Goal: Task Accomplishment & Management: Complete application form

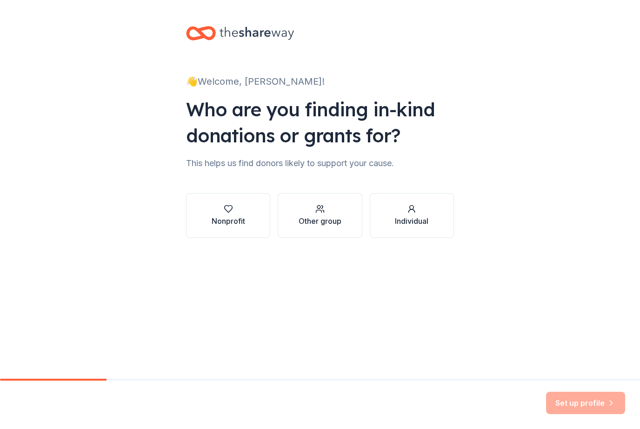
click at [235, 229] on button "Nonprofit" at bounding box center [228, 215] width 84 height 45
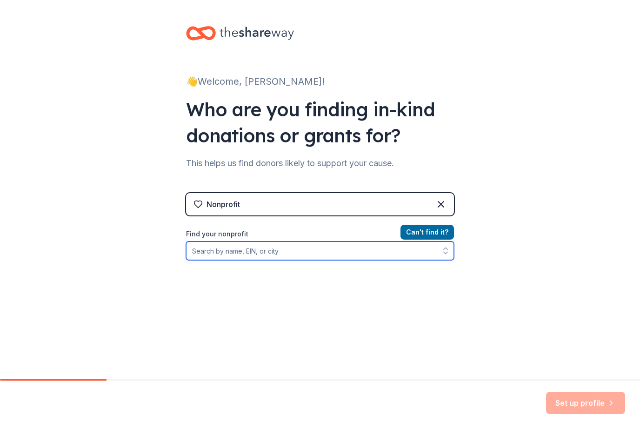
click at [358, 243] on input "Find your nonprofit" at bounding box center [320, 251] width 268 height 19
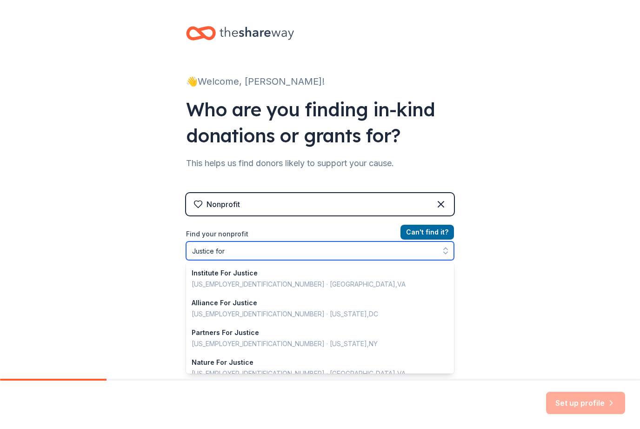
type input "Justice for Q"
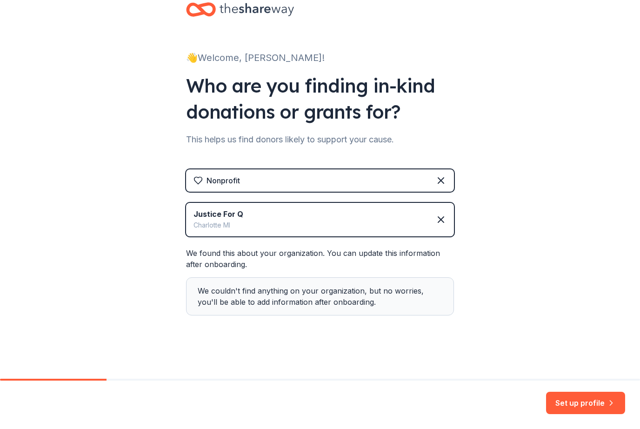
scroll to position [24, 0]
click at [590, 402] on button "Set up profile" at bounding box center [585, 403] width 79 height 22
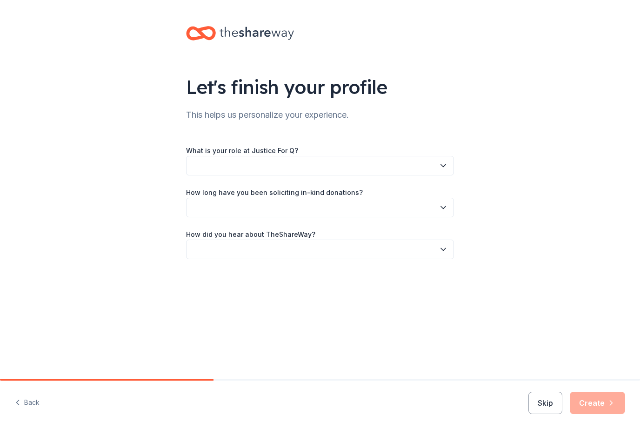
click at [434, 175] on button "button" at bounding box center [320, 166] width 268 height 20
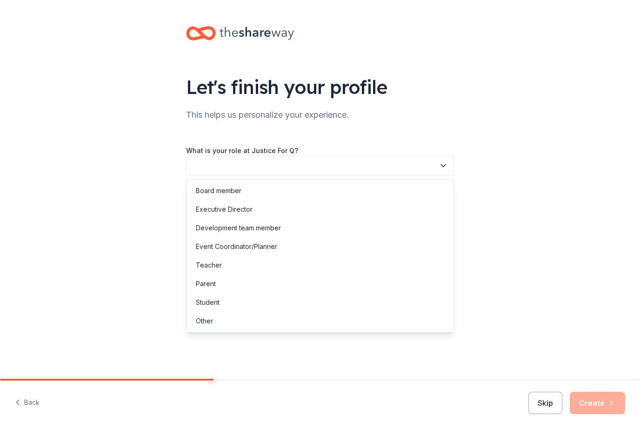
click at [377, 185] on div "Board member" at bounding box center [319, 191] width 263 height 19
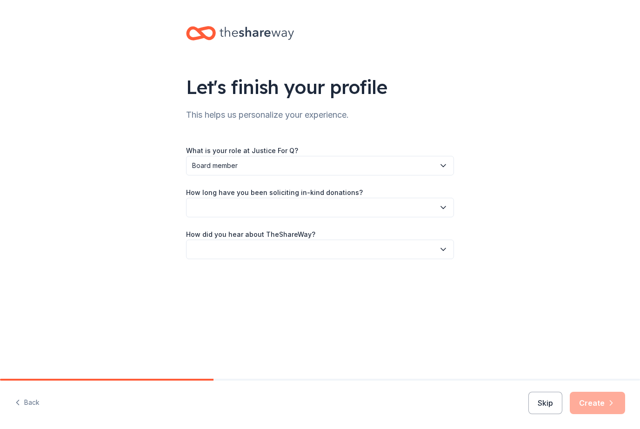
click at [382, 214] on button "button" at bounding box center [320, 208] width 268 height 20
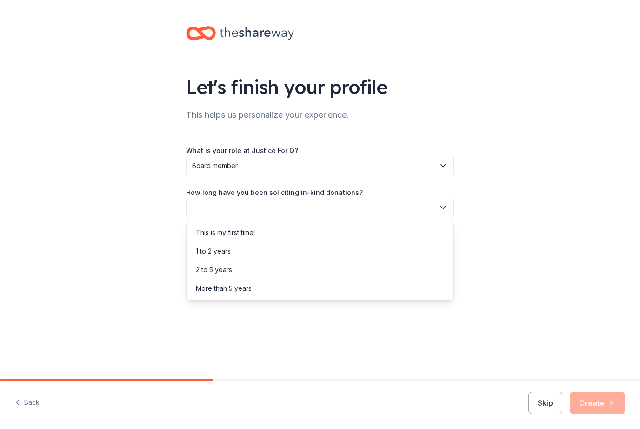
click at [384, 232] on div "This is my first time!" at bounding box center [319, 232] width 263 height 19
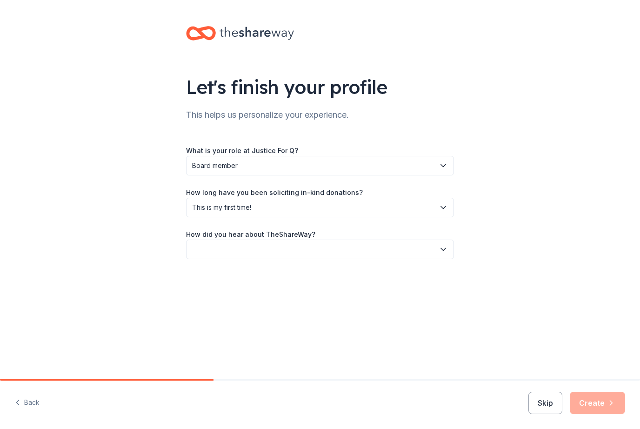
click at [378, 244] on button "button" at bounding box center [320, 250] width 268 height 20
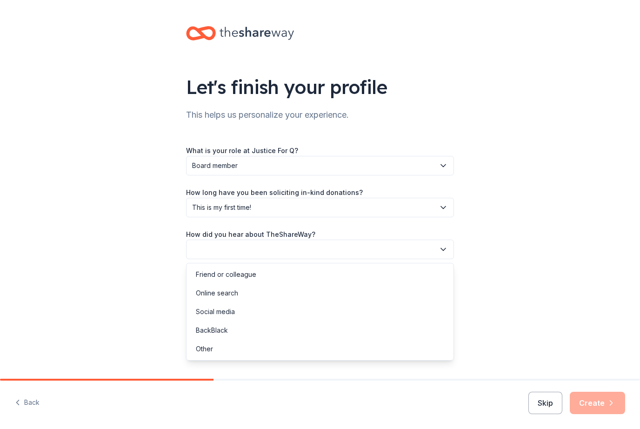
click at [336, 296] on div "Online search" at bounding box center [319, 293] width 263 height 19
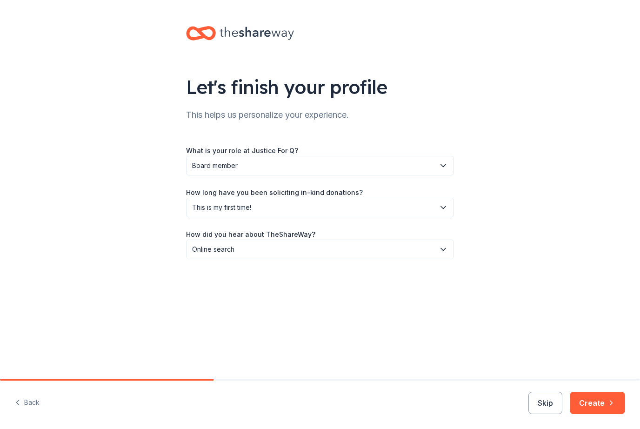
click at [593, 400] on button "Create" at bounding box center [597, 403] width 55 height 22
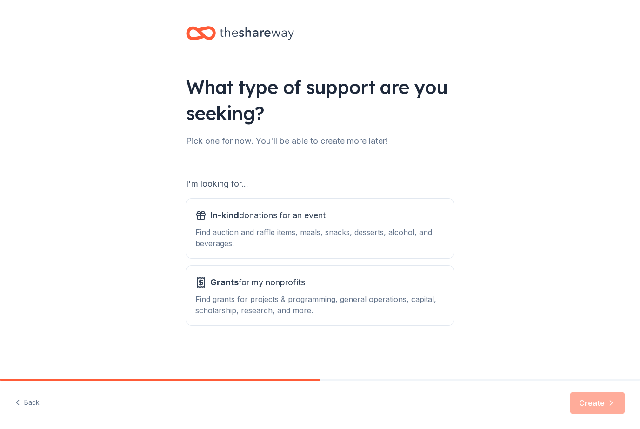
click at [417, 222] on div "In-kind donations for an event" at bounding box center [319, 215] width 249 height 15
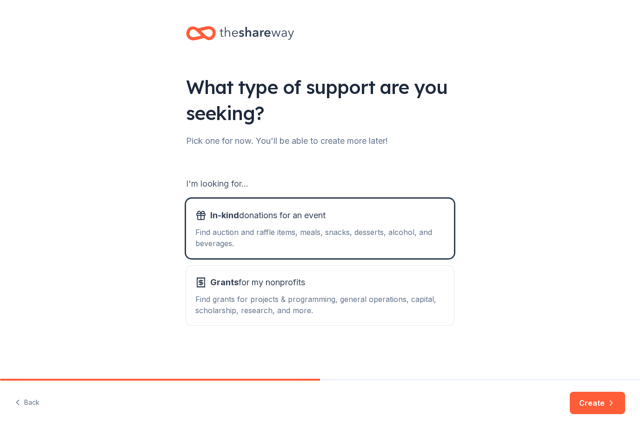
click at [420, 297] on div "Find grants for projects & programming, general operations, capital, scholarshi…" at bounding box center [319, 305] width 249 height 22
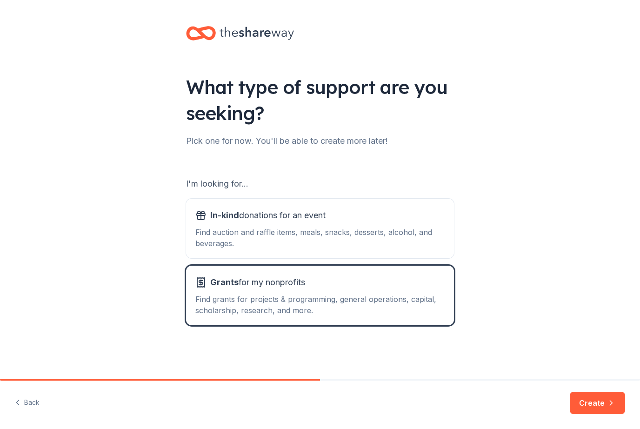
click at [429, 244] on div "Find auction and raffle items, meals, snacks, desserts, alcohol, and beverages." at bounding box center [319, 238] width 249 height 22
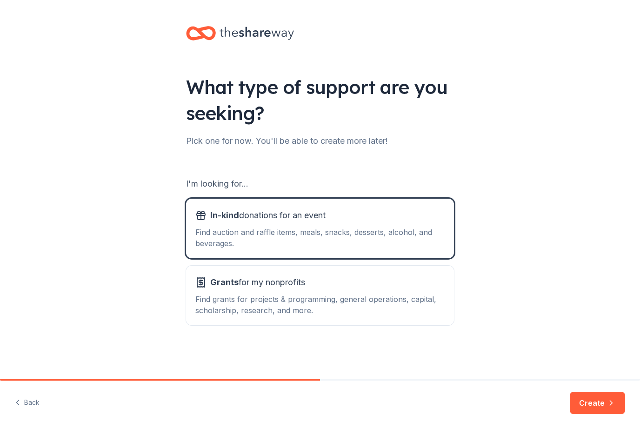
click at [594, 394] on button "Create" at bounding box center [597, 403] width 55 height 22
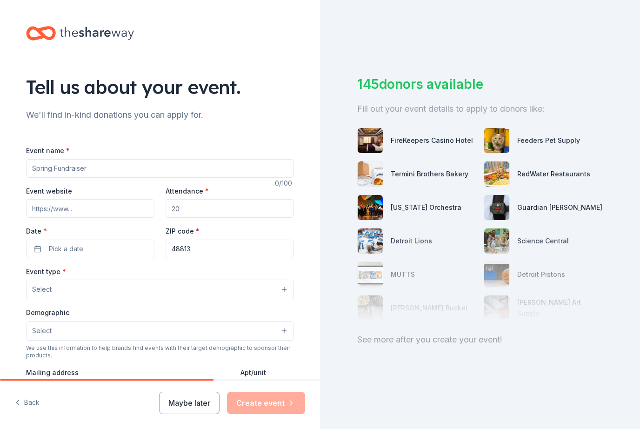
click at [218, 177] on input "Event name *" at bounding box center [160, 168] width 268 height 19
type input "H"
type input "Fall Fundraising Event"
type input "400"
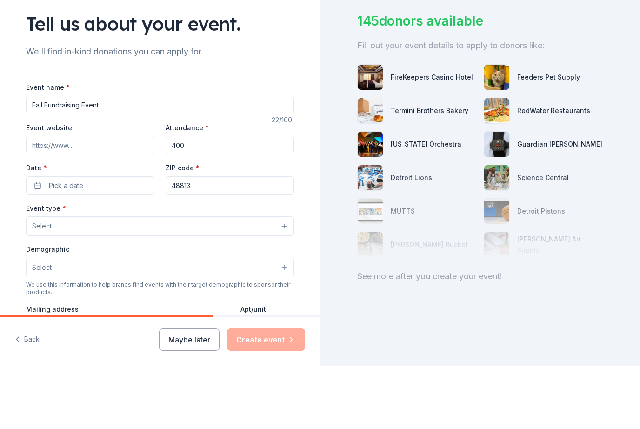
click at [115, 240] on button "Pick a date" at bounding box center [90, 249] width 128 height 19
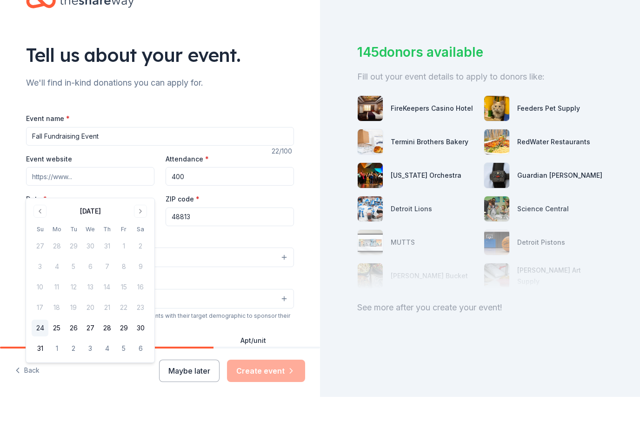
scroll to position [31, 0]
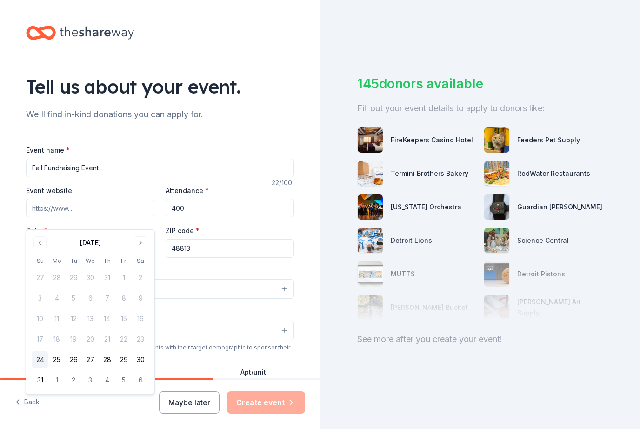
click at [139, 239] on button "Go to next month" at bounding box center [140, 243] width 13 height 13
click at [143, 245] on button "Go to next month" at bounding box center [140, 243] width 13 height 13
click at [140, 322] on button "18" at bounding box center [140, 319] width 17 height 17
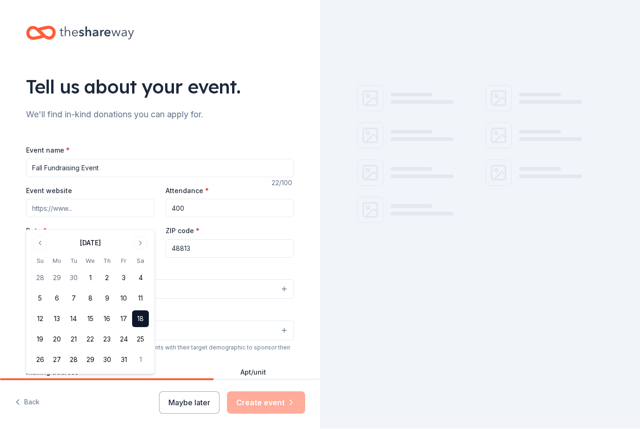
click at [247, 266] on div "Event type * Select" at bounding box center [160, 283] width 268 height 34
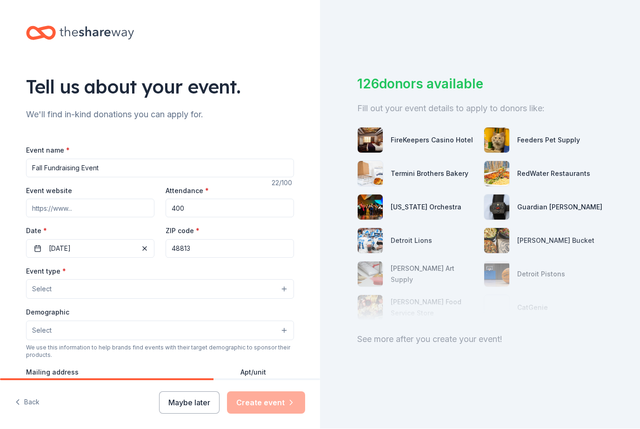
click at [227, 280] on button "Select" at bounding box center [160, 290] width 268 height 20
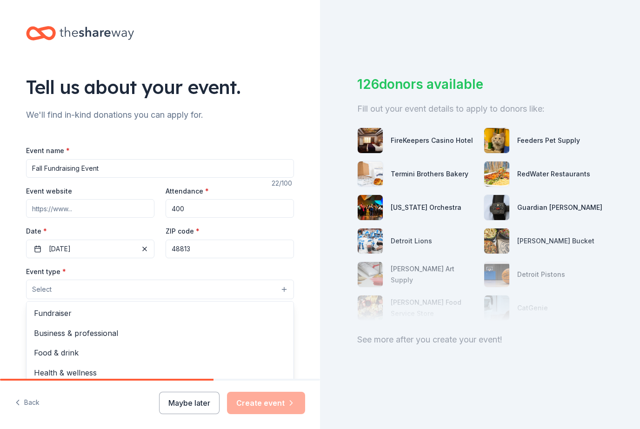
click at [234, 307] on span "Fundraiser" at bounding box center [160, 313] width 252 height 12
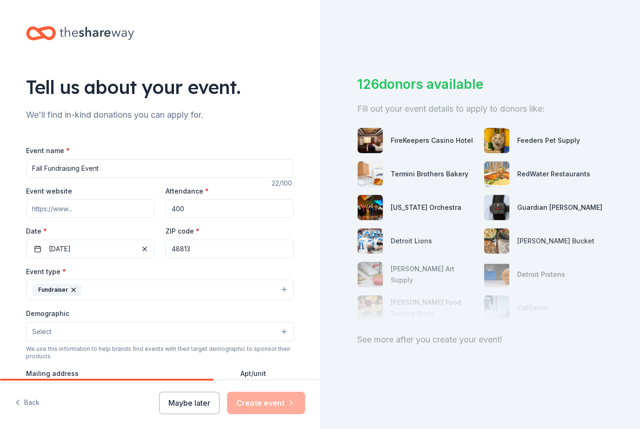
click at [241, 322] on button "Select" at bounding box center [160, 332] width 268 height 20
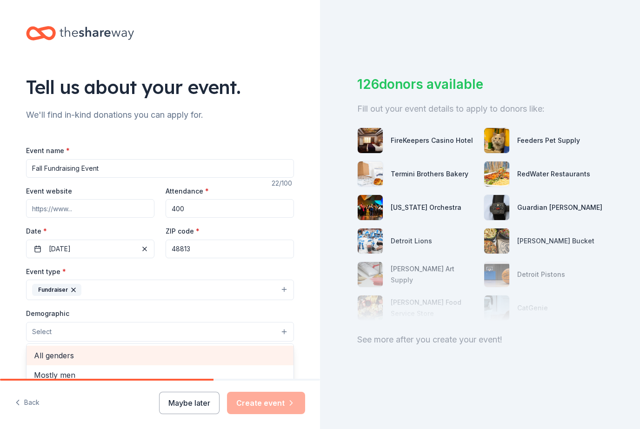
click at [237, 346] on div "All genders" at bounding box center [160, 356] width 267 height 20
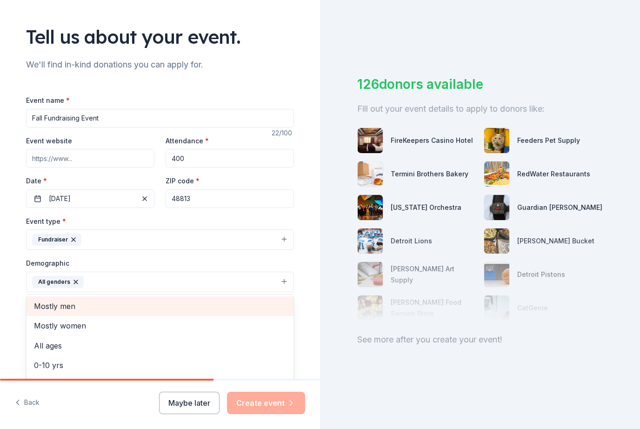
scroll to position [60, 0]
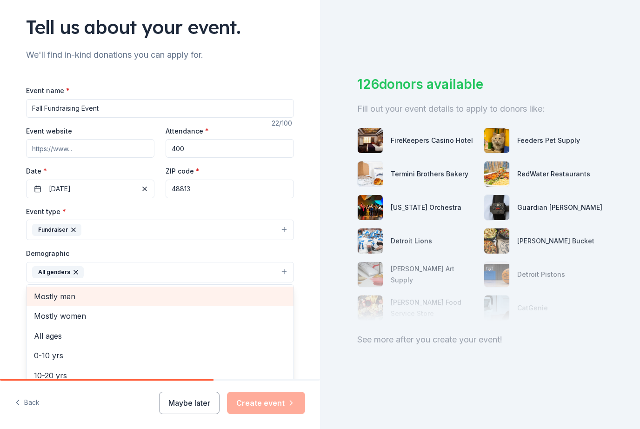
click at [235, 310] on span "Mostly women" at bounding box center [160, 316] width 252 height 12
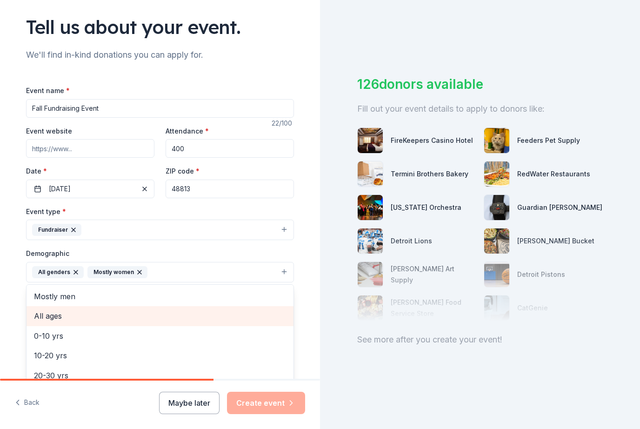
click at [243, 310] on span "All ages" at bounding box center [160, 316] width 252 height 12
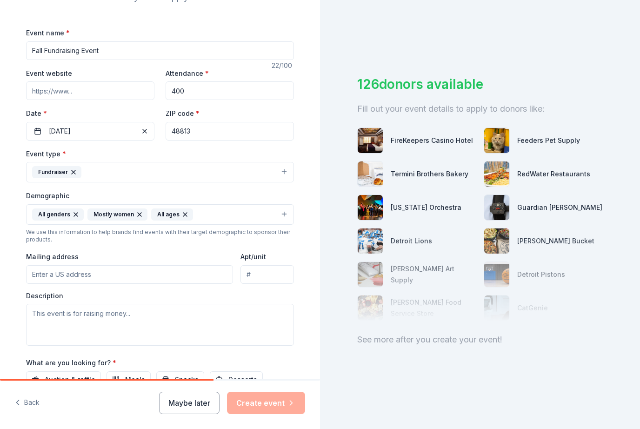
scroll to position [123, 0]
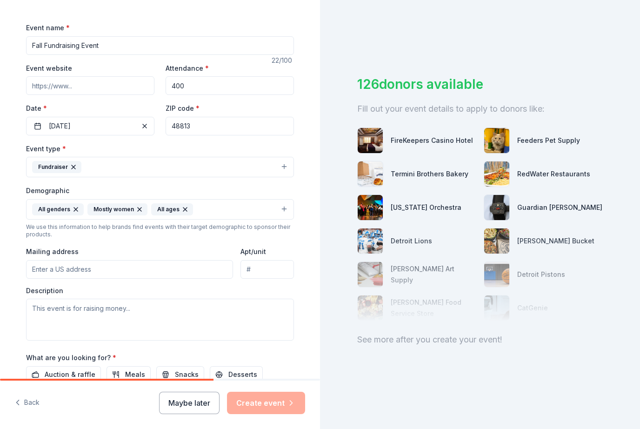
click at [197, 260] on input "Mailing address" at bounding box center [129, 269] width 207 height 19
type input "2975 Narrow Lake Road, Charlotte, MI, 48813"
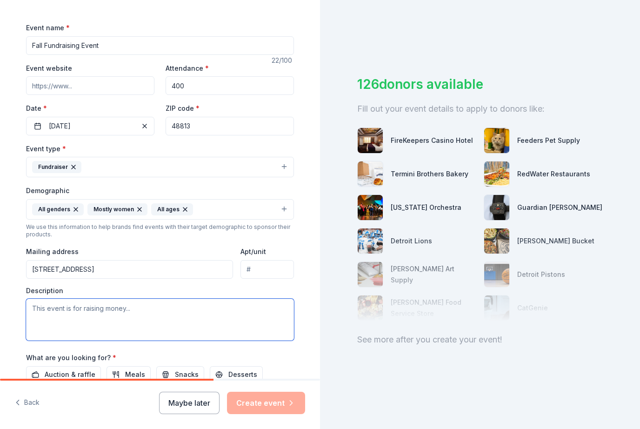
click at [241, 299] on textarea at bounding box center [160, 320] width 268 height 42
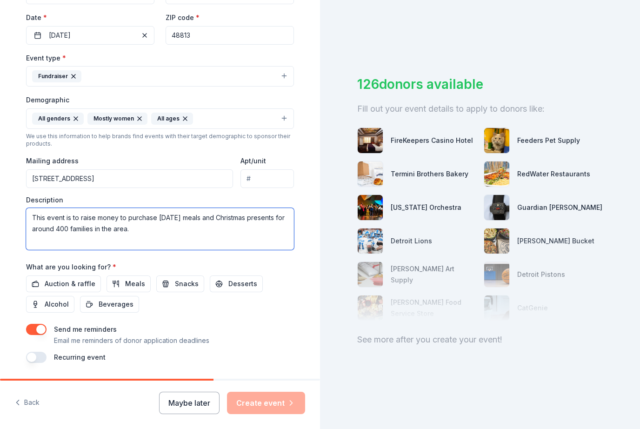
scroll to position [213, 0]
type textarea "This event is to raise money to purchase [DATE] meals and Christmas presents fo…"
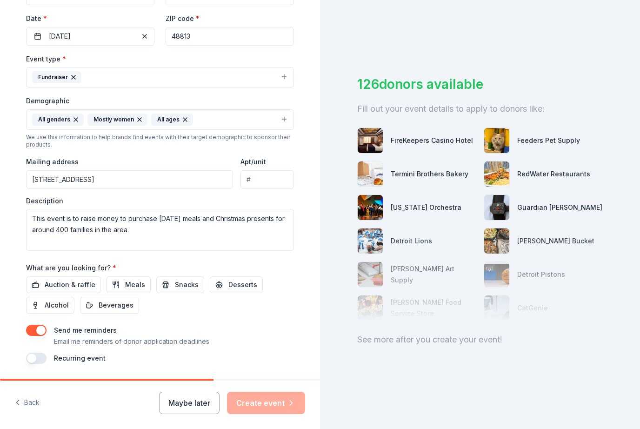
click at [76, 276] on button "Auction & raffle" at bounding box center [63, 284] width 75 height 17
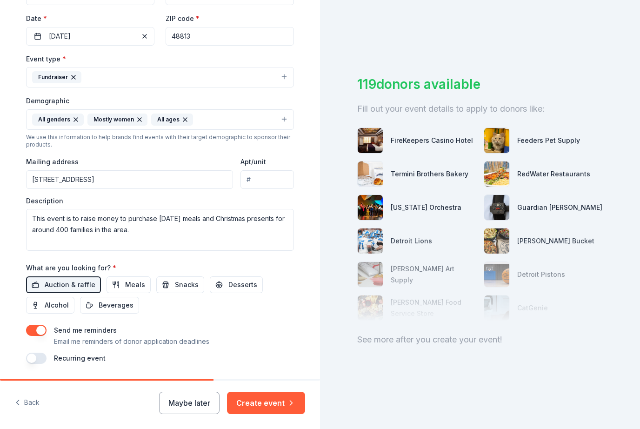
click at [272, 398] on button "Create event" at bounding box center [266, 403] width 78 height 22
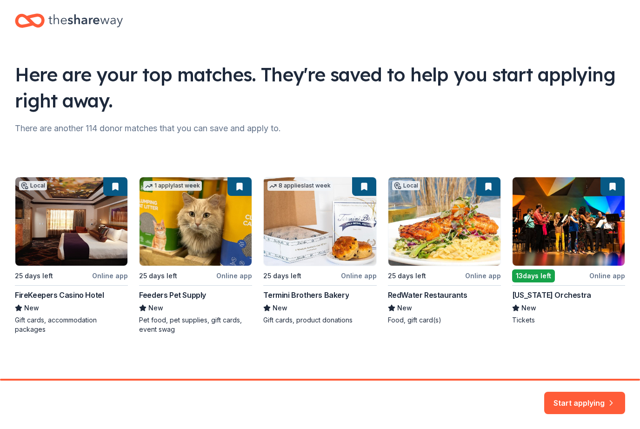
scroll to position [13, 0]
click at [69, 256] on div "Local 25 days left Online app FireKeepers Casino Hotel New Gift cards, accommod…" at bounding box center [320, 255] width 611 height 157
click at [576, 405] on button "Start applying" at bounding box center [585, 398] width 81 height 22
click at [589, 385] on div "Start applying" at bounding box center [320, 405] width 640 height 48
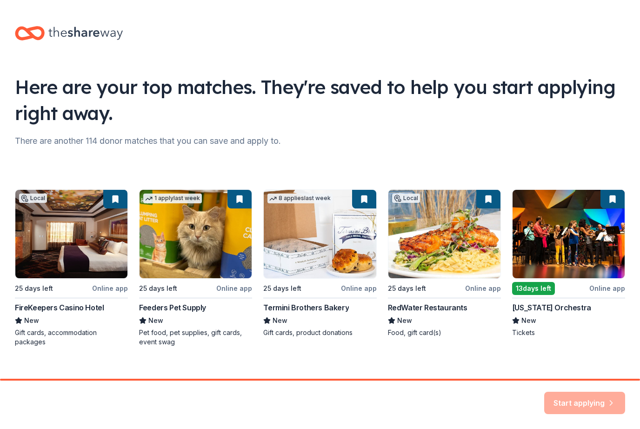
scroll to position [-2, 0]
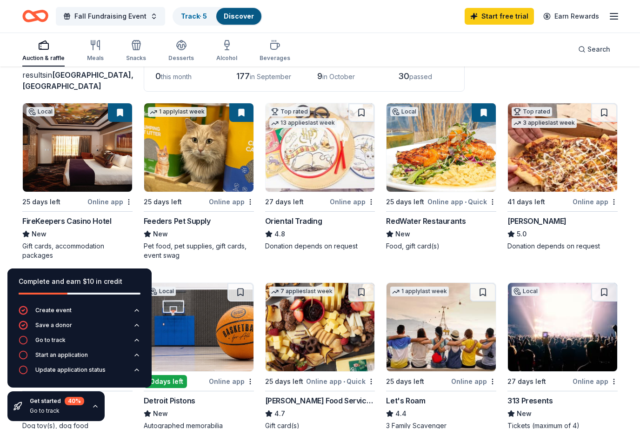
scroll to position [68, 0]
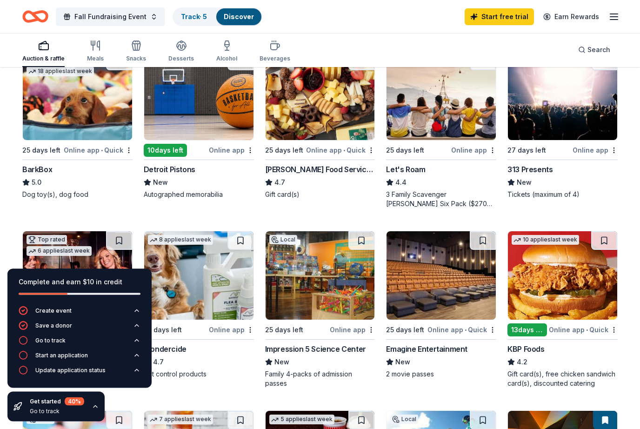
scroll to position [301, 0]
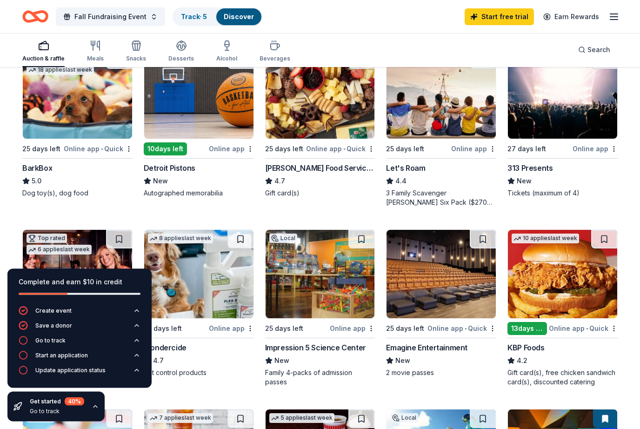
click at [26, 422] on div "Get started 40 % Go to track" at bounding box center [55, 407] width 97 height 30
click at [94, 410] on icon "button" at bounding box center [95, 406] width 7 height 7
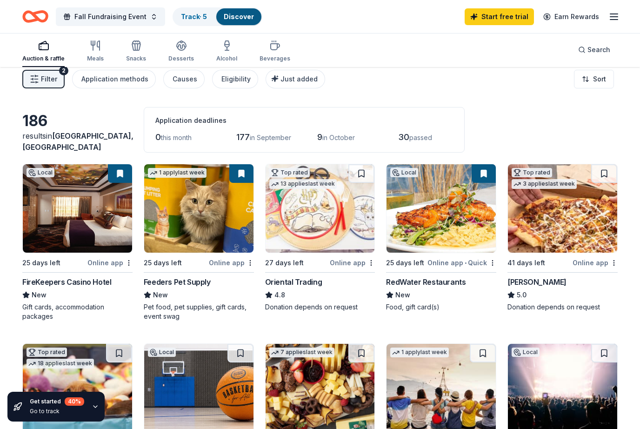
scroll to position [0, 0]
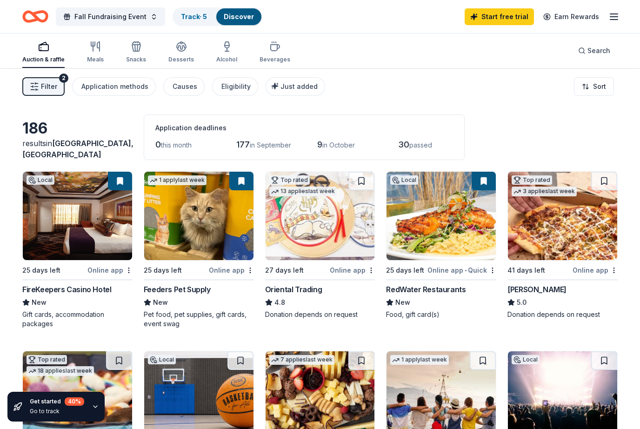
click at [508, 5] on div "Fall Fundraising Event Track · 5 Discover Start free trial Earn Rewards" at bounding box center [320, 16] width 640 height 33
click at [522, 12] on link "Start free trial" at bounding box center [499, 16] width 69 height 17
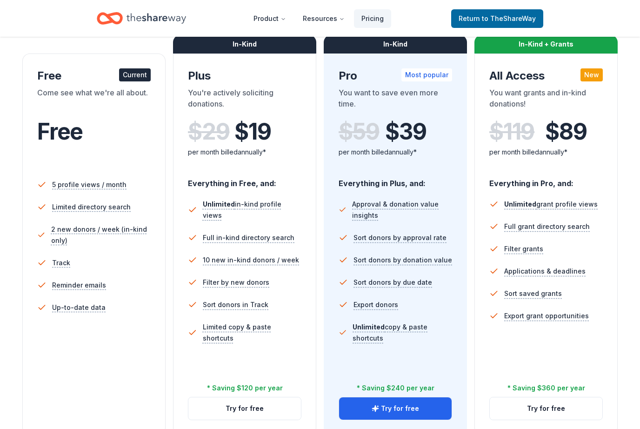
scroll to position [146, 0]
click at [443, 410] on button "Try for free" at bounding box center [395, 409] width 113 height 22
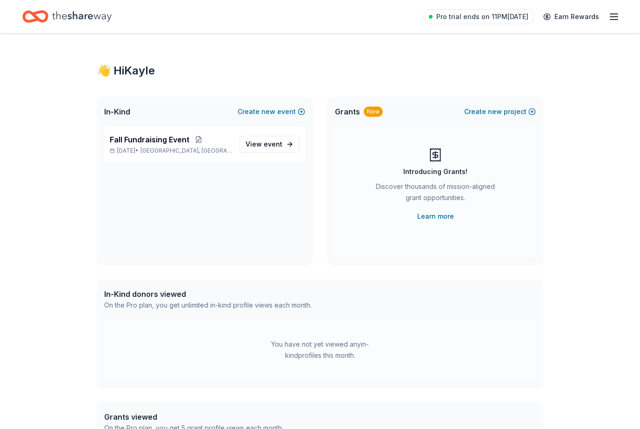
click at [286, 149] on link "View event" at bounding box center [270, 144] width 60 height 17
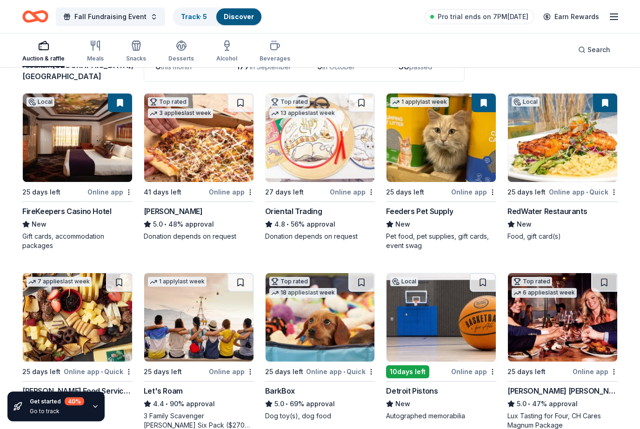
scroll to position [78, 0]
click at [465, 346] on img at bounding box center [441, 317] width 109 height 88
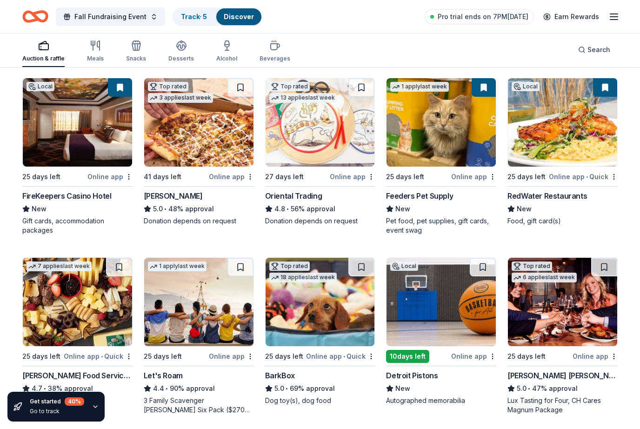
scroll to position [93, 0]
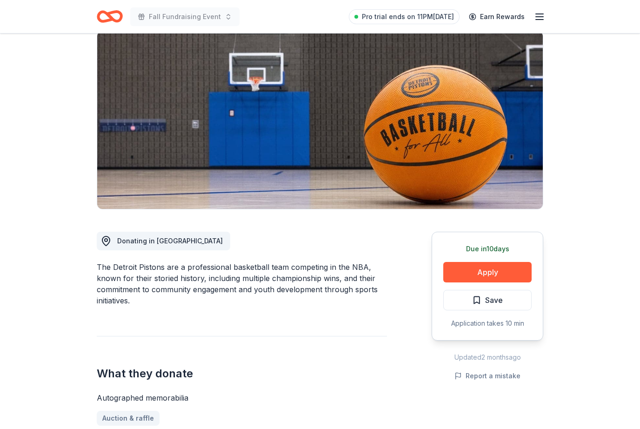
scroll to position [77, 0]
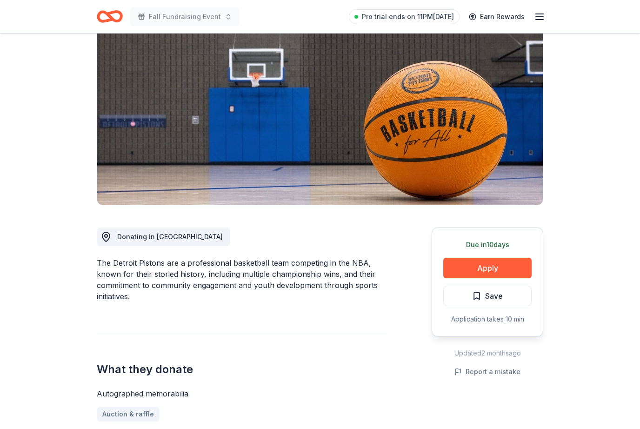
click at [485, 270] on button "Apply" at bounding box center [488, 268] width 88 height 20
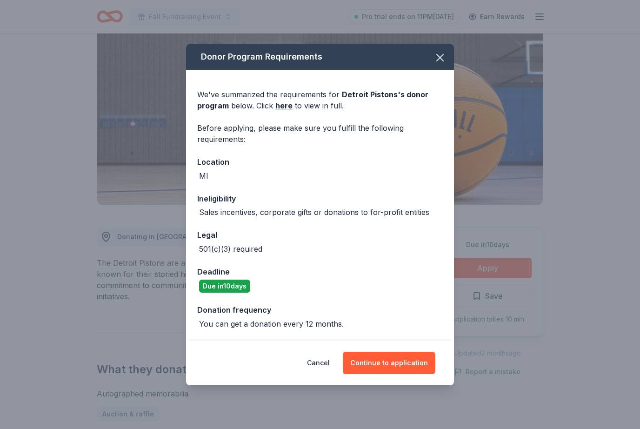
click at [413, 374] on button "Continue to application" at bounding box center [389, 363] width 93 height 22
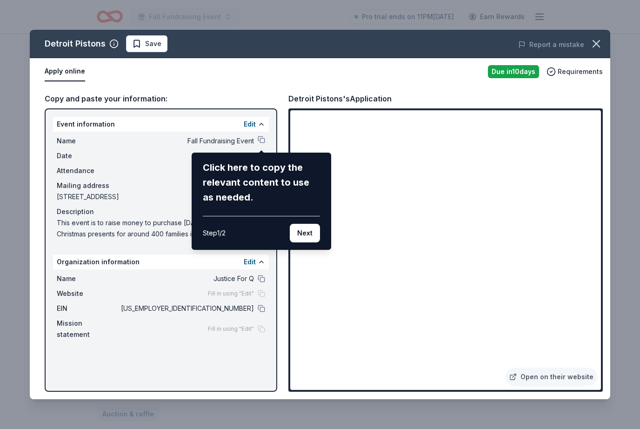
click at [311, 242] on button "Next" at bounding box center [305, 233] width 30 height 19
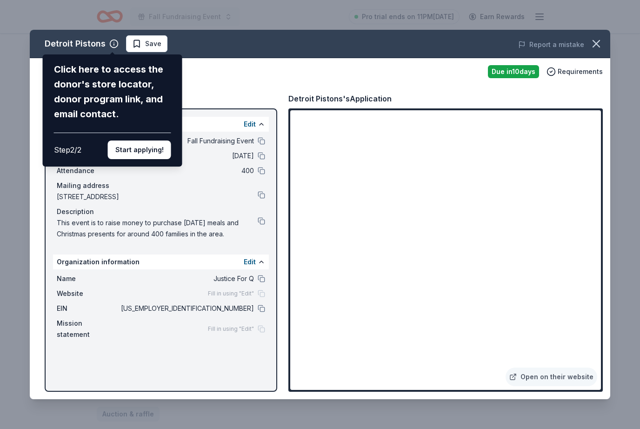
click at [148, 141] on button "Start applying!" at bounding box center [139, 150] width 63 height 19
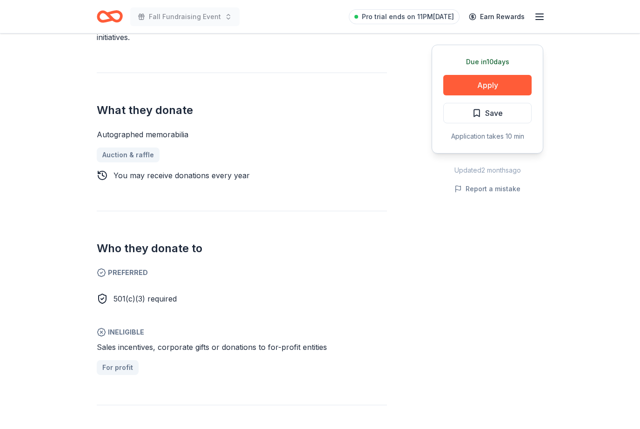
scroll to position [340, 0]
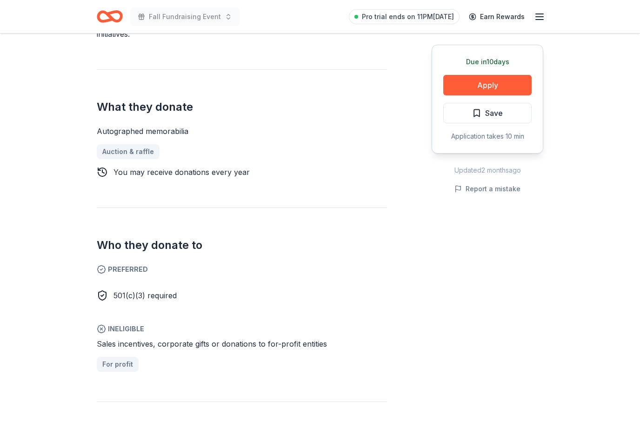
click at [524, 86] on button "Apply" at bounding box center [488, 85] width 88 height 20
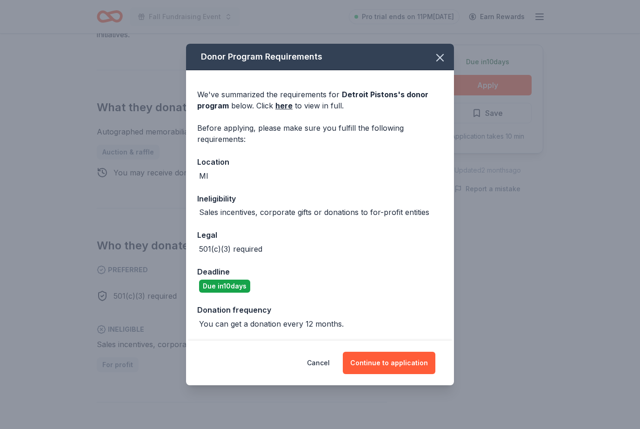
click at [403, 372] on button "Continue to application" at bounding box center [389, 363] width 93 height 22
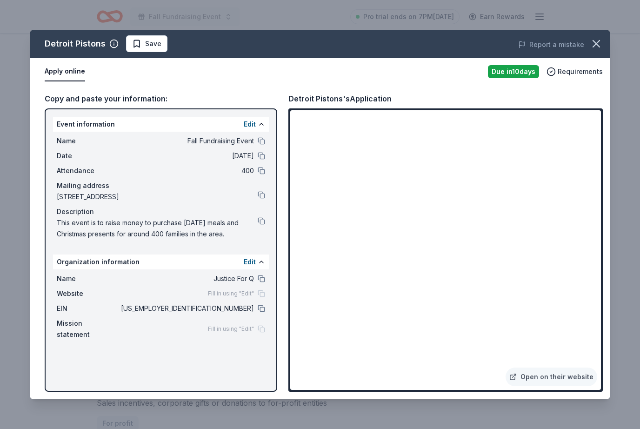
scroll to position [252, 0]
click at [596, 46] on icon "button" at bounding box center [596, 43] width 13 height 13
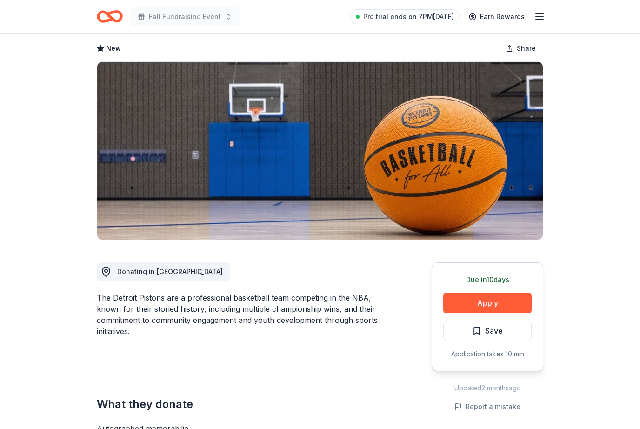
scroll to position [0, 0]
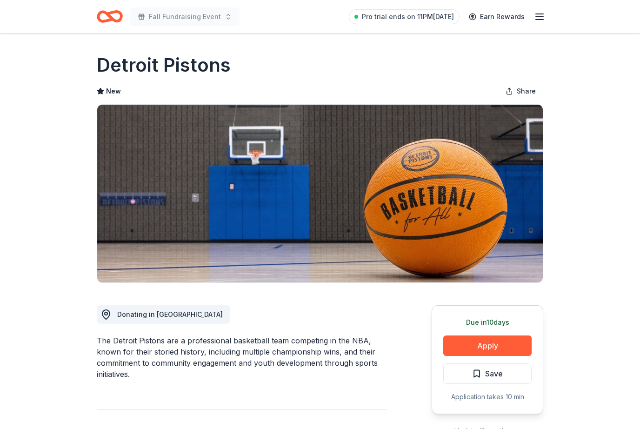
click at [545, 17] on icon "button" at bounding box center [539, 16] width 11 height 11
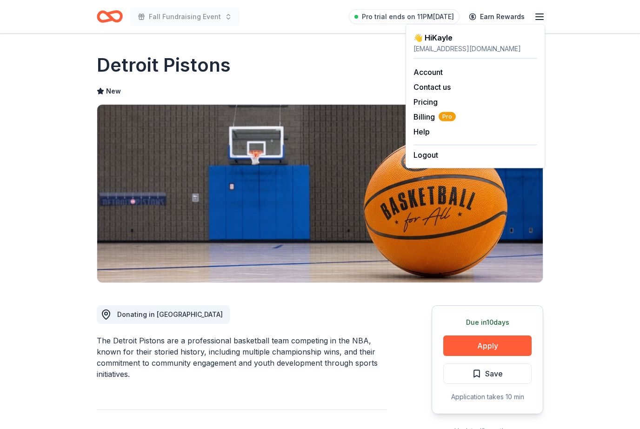
click at [539, 24] on div "👋 Hi Kayle khoatickreations93@gmail.com Account Contact us Pricing Billing Pro …" at bounding box center [476, 96] width 140 height 144
click at [120, 20] on icon "Home" at bounding box center [114, 16] width 14 height 9
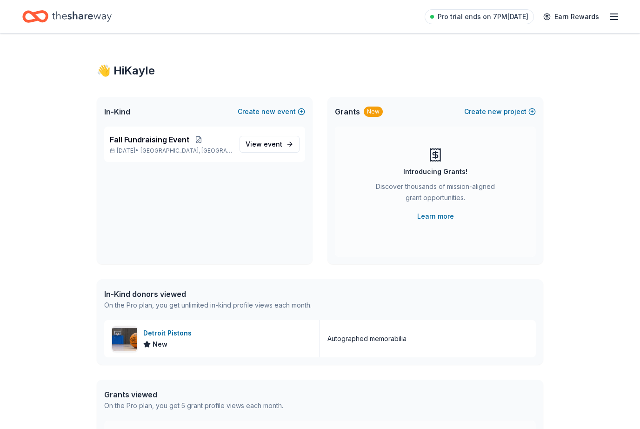
click at [179, 156] on div "Fall Fundraising Event Oct 18, 2025 • Charlotte, MI View event" at bounding box center [204, 144] width 201 height 35
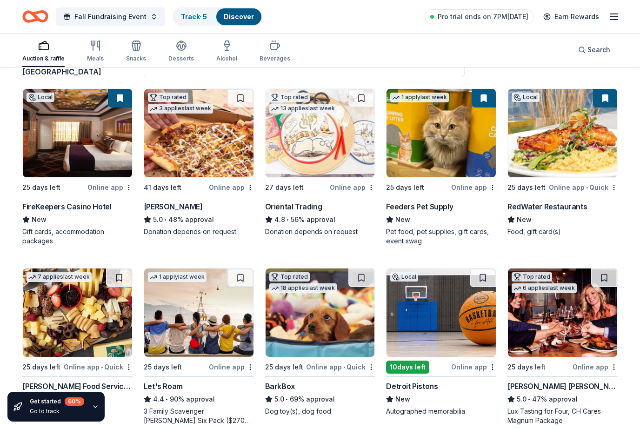
scroll to position [87, 0]
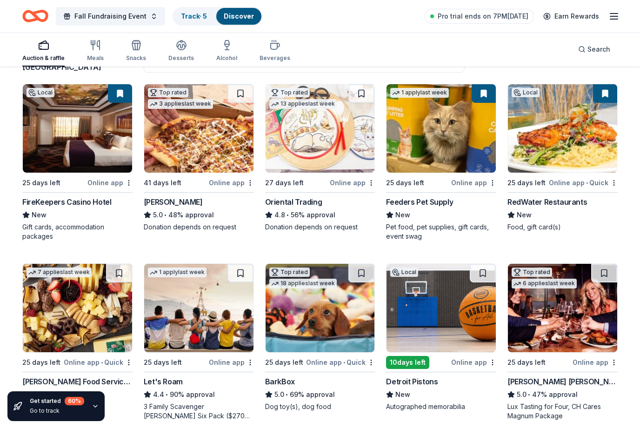
click at [351, 151] on img at bounding box center [320, 129] width 109 height 88
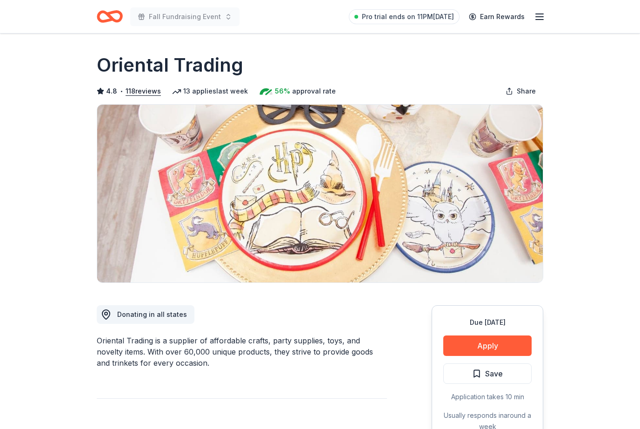
click at [509, 342] on button "Apply" at bounding box center [488, 346] width 88 height 20
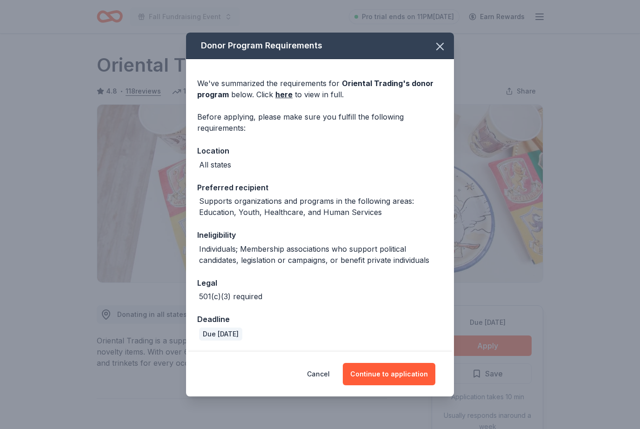
click at [421, 373] on button "Continue to application" at bounding box center [389, 374] width 93 height 22
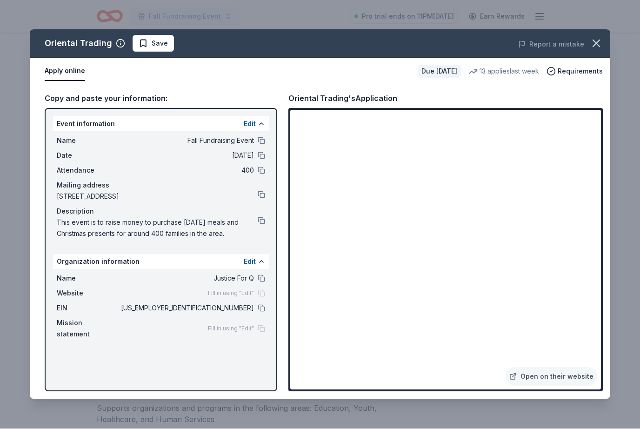
scroll to position [187, 0]
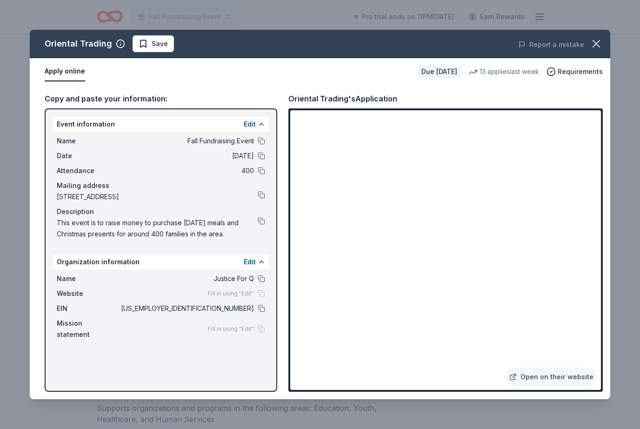
click at [596, 53] on button "button" at bounding box center [596, 44] width 20 height 20
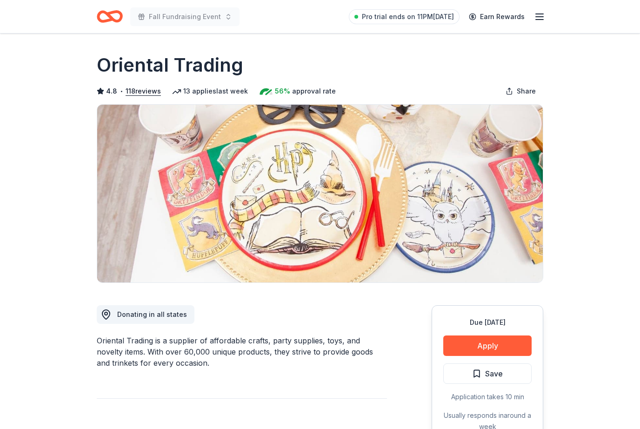
click at [542, 12] on icon "button" at bounding box center [539, 16] width 11 height 11
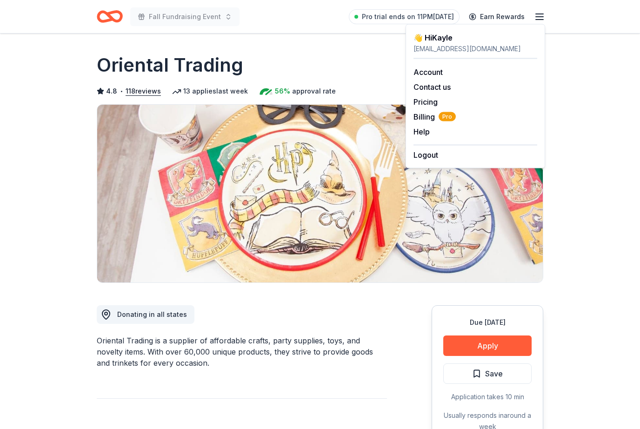
click at [541, 2] on div "Fall Fundraising Event Pro trial ends on 11PM, 8/31 Earn Rewards" at bounding box center [320, 16] width 477 height 33
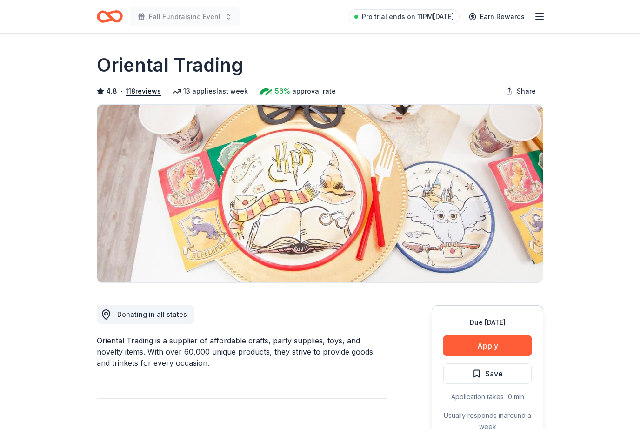
click at [543, 8] on div "Pro trial ends on 11PM, 8/31 Earn Rewards" at bounding box center [447, 17] width 196 height 22
click at [537, 14] on icon "button" at bounding box center [539, 16] width 11 height 11
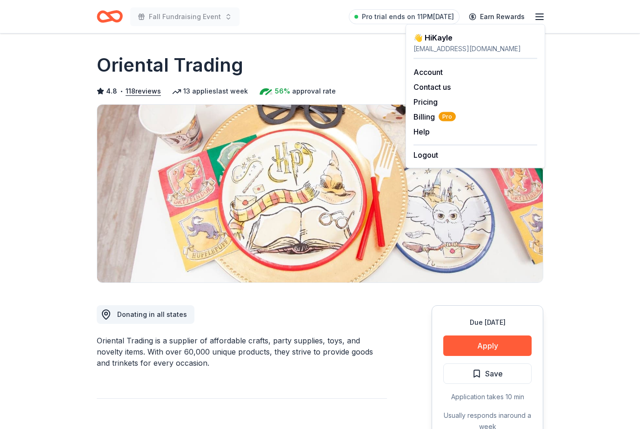
click at [437, 71] on link "Account" at bounding box center [428, 71] width 29 height 9
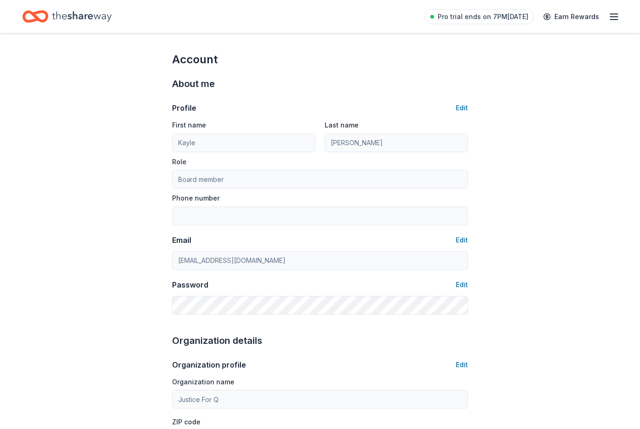
click at [74, 12] on icon "Home" at bounding box center [82, 16] width 60 height 10
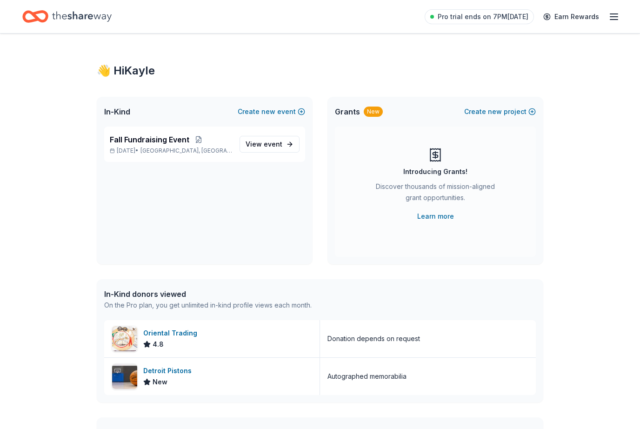
click at [285, 147] on link "View event" at bounding box center [270, 144] width 60 height 17
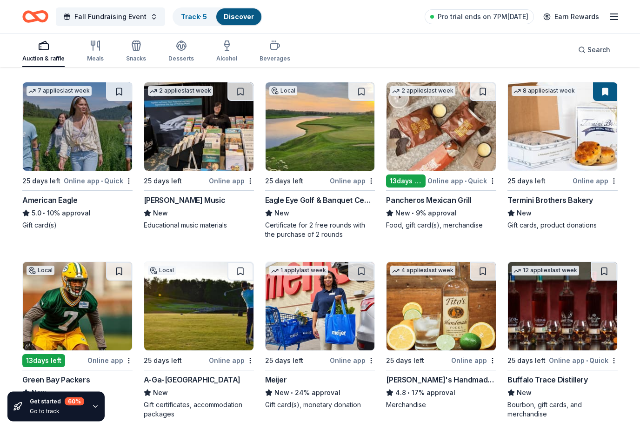
scroll to position [1167, 0]
click at [349, 205] on div "Eagle Eye Golf & Banquet Center" at bounding box center [320, 200] width 110 height 11
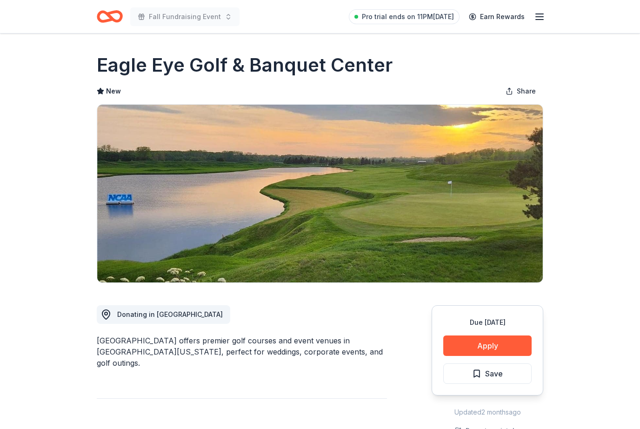
click at [498, 344] on button "Apply" at bounding box center [488, 346] width 88 height 20
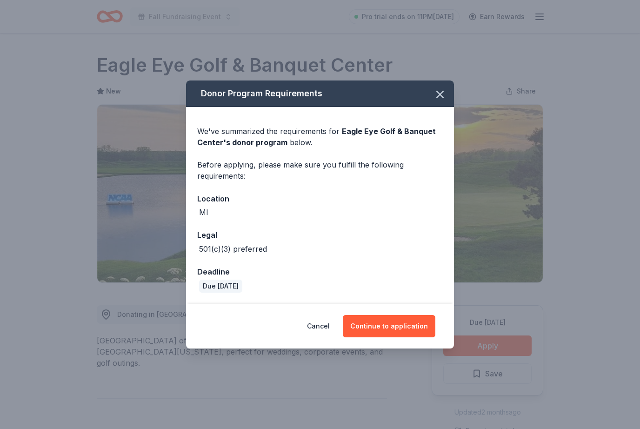
click at [394, 322] on button "Continue to application" at bounding box center [389, 326] width 93 height 22
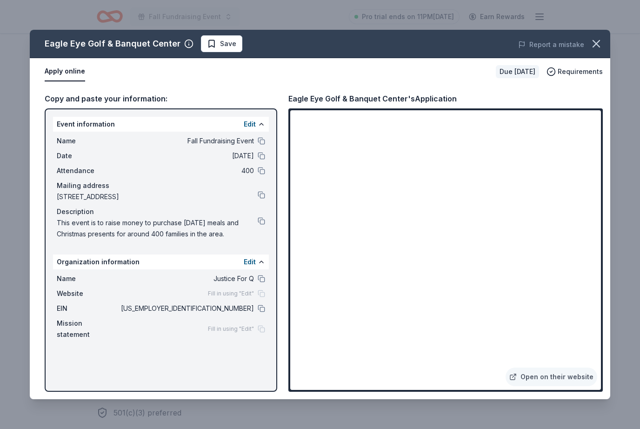
scroll to position [211, 0]
click at [604, 43] on button "button" at bounding box center [596, 44] width 20 height 20
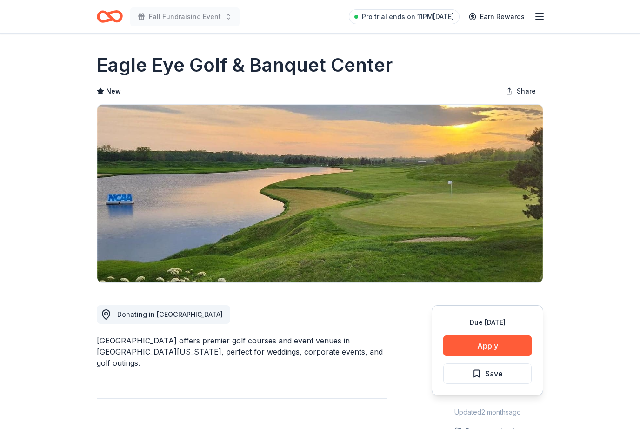
click at [113, 15] on icon "Home" at bounding box center [110, 17] width 26 height 22
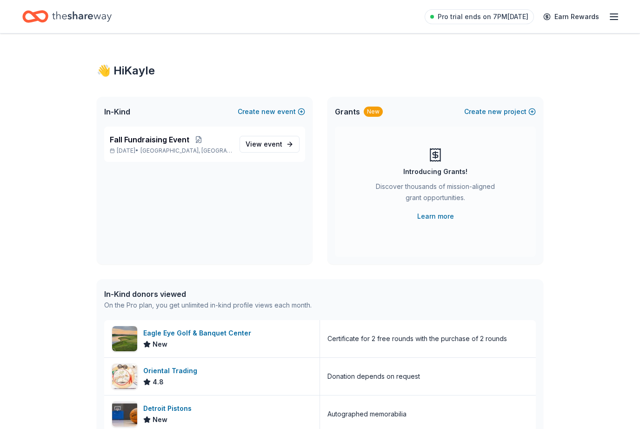
click at [203, 141] on button at bounding box center [198, 139] width 19 height 7
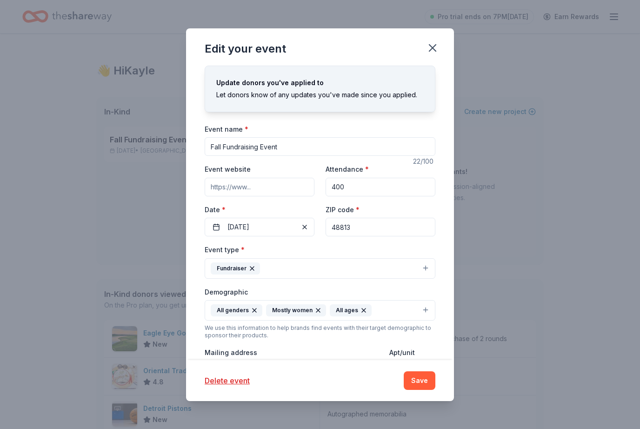
click at [428, 50] on icon "button" at bounding box center [432, 47] width 13 height 13
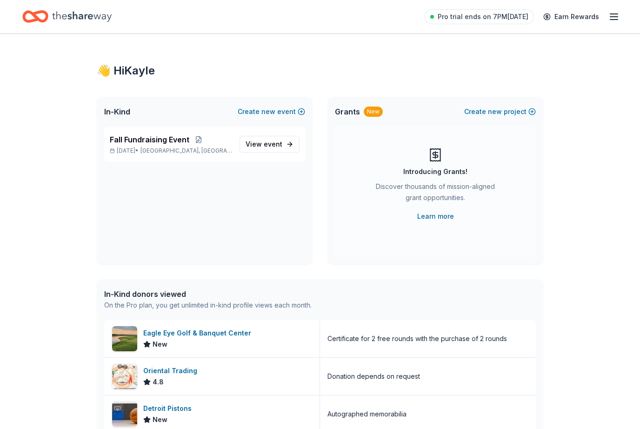
click at [37, 17] on icon "Home" at bounding box center [40, 16] width 14 height 9
click at [63, 14] on icon "Home" at bounding box center [82, 16] width 60 height 19
click at [628, 19] on div "Pro trial ends on 7PM, 8/31 Earn Rewards" at bounding box center [320, 16] width 640 height 33
click at [613, 21] on icon "button" at bounding box center [614, 16] width 11 height 11
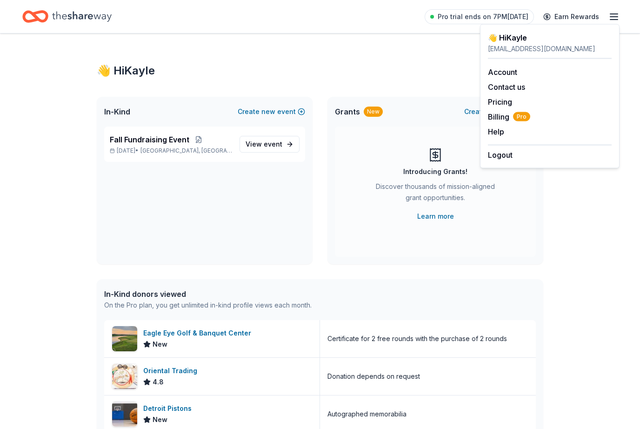
click at [621, 12] on div "Pro trial ends on 7PM, 8/31 Earn Rewards" at bounding box center [320, 16] width 640 height 33
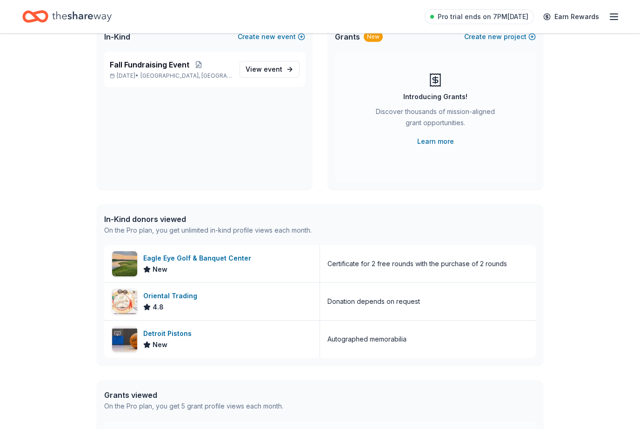
scroll to position [86, 0]
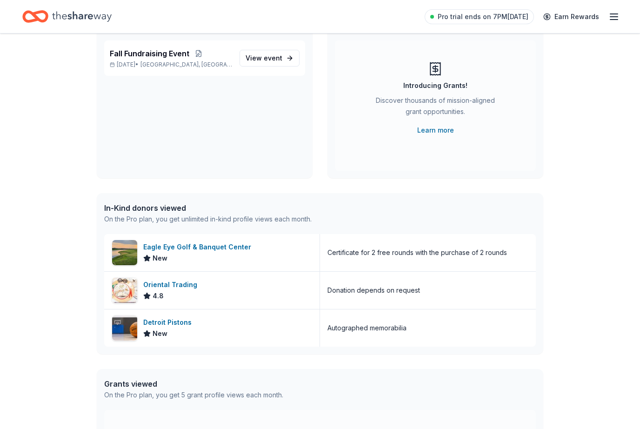
click at [196, 251] on div "Eagle Eye Golf & Banquet Center" at bounding box center [199, 247] width 112 height 11
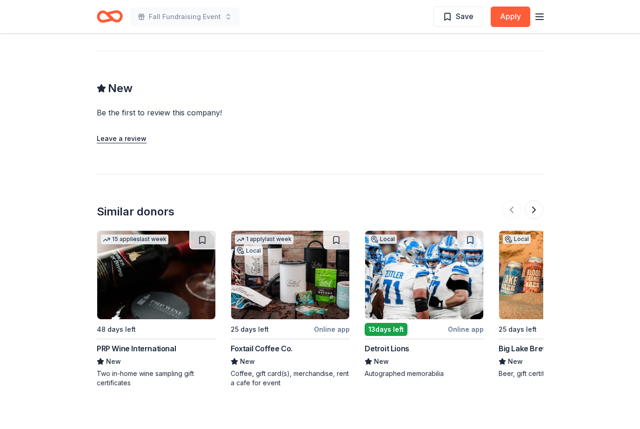
click at [149, 343] on div "PRP Wine International" at bounding box center [136, 348] width 79 height 11
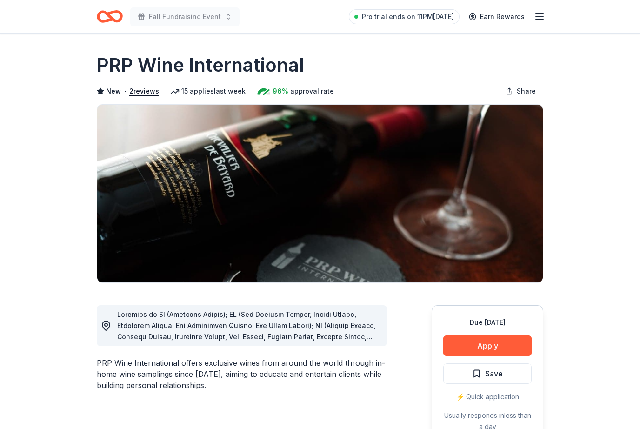
click at [332, 330] on div at bounding box center [248, 326] width 262 height 34
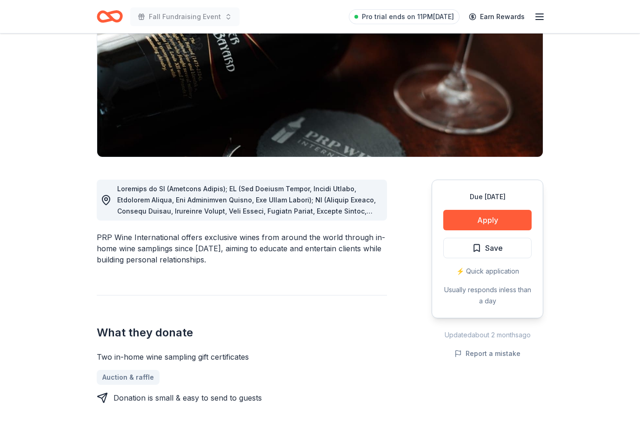
scroll to position [125, 0]
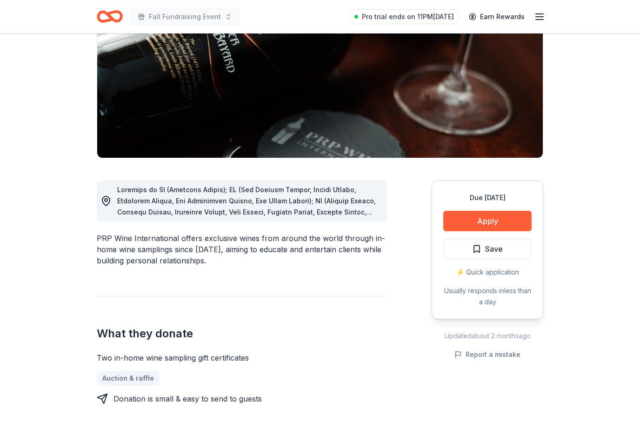
click at [370, 213] on div at bounding box center [248, 201] width 262 height 34
click at [355, 201] on span at bounding box center [248, 318] width 262 height 265
click at [119, 205] on span at bounding box center [248, 318] width 262 height 265
click at [369, 211] on div at bounding box center [248, 201] width 262 height 34
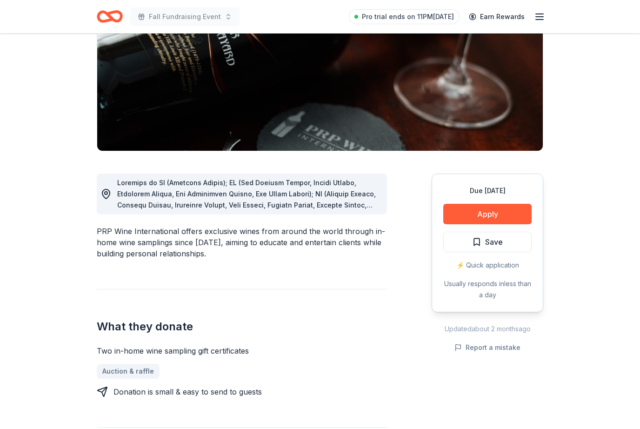
scroll to position [21, 0]
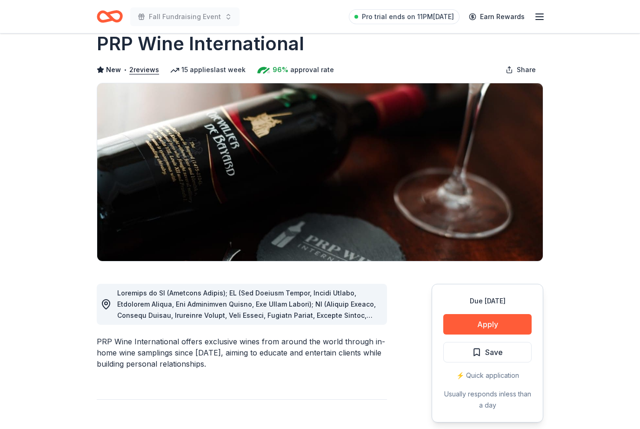
click at [109, 14] on icon "Home" at bounding box center [114, 16] width 14 height 9
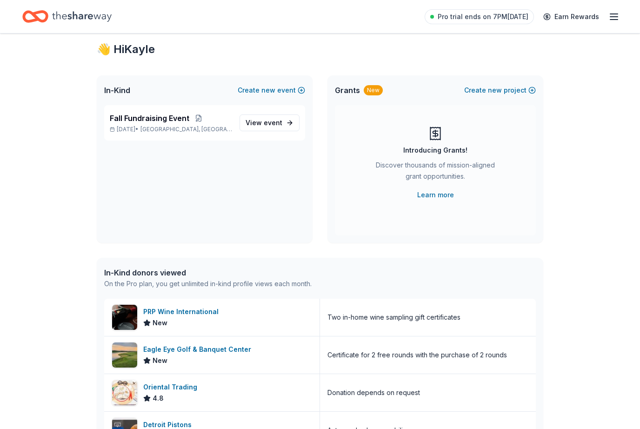
click at [200, 314] on div "PRP Wine International" at bounding box center [182, 311] width 79 height 11
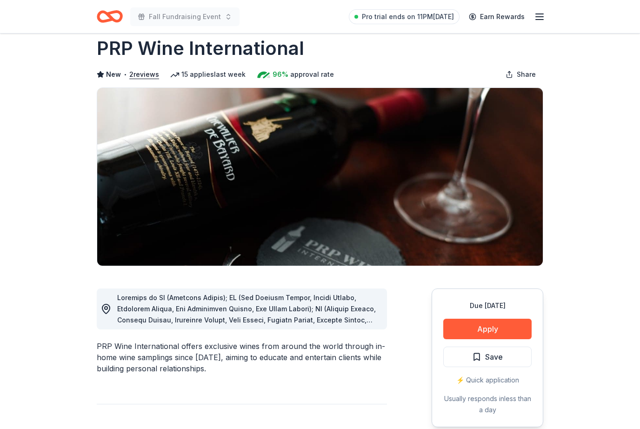
scroll to position [18, 0]
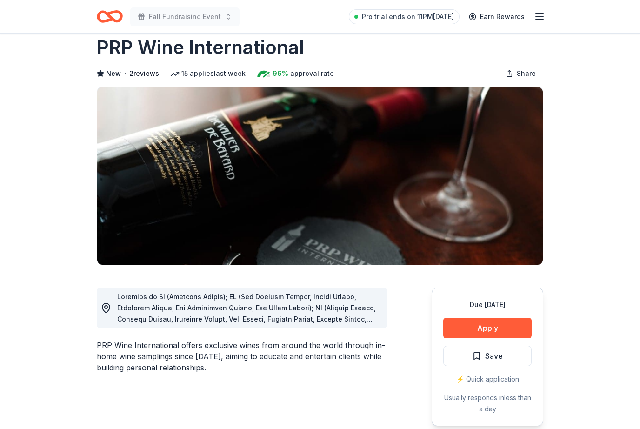
click at [496, 329] on button "Apply" at bounding box center [488, 328] width 88 height 20
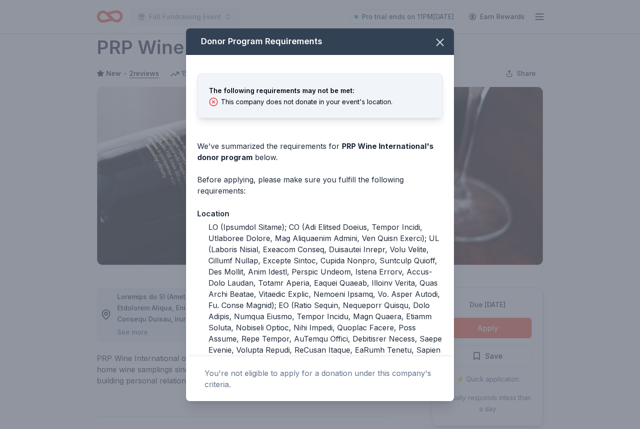
scroll to position [0, 0]
click at [441, 44] on icon "button" at bounding box center [440, 42] width 13 height 13
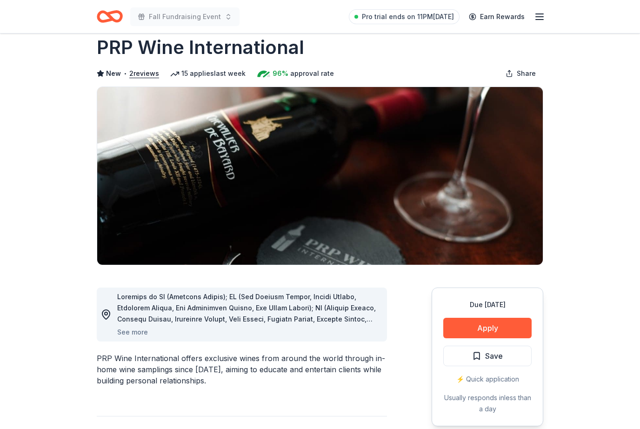
click at [116, 21] on icon "Home" at bounding box center [114, 16] width 14 height 9
click at [114, 26] on icon "Home" at bounding box center [110, 17] width 26 height 22
click at [166, 40] on h1 "PRP Wine International" at bounding box center [201, 47] width 208 height 26
click at [542, 20] on line "button" at bounding box center [539, 20] width 7 height 0
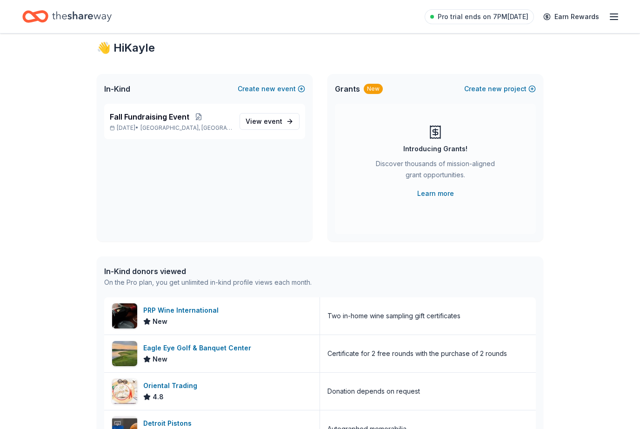
scroll to position [17, 0]
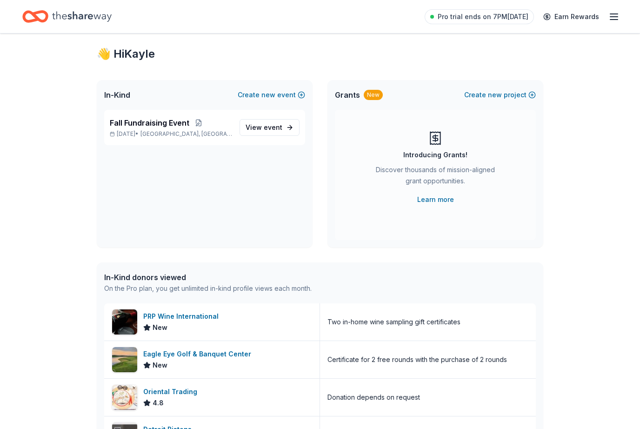
click at [292, 134] on link "View event" at bounding box center [270, 127] width 60 height 17
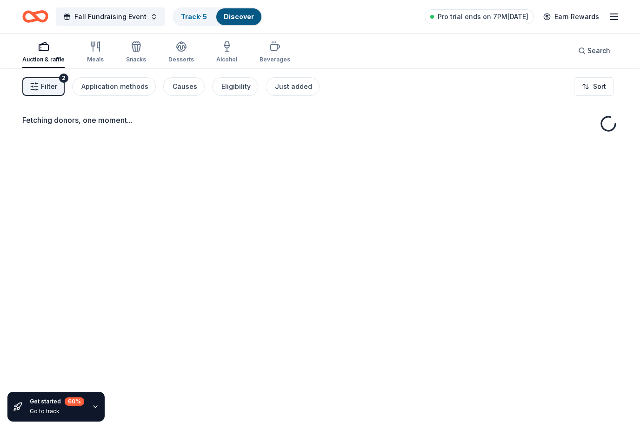
click at [122, 95] on button "Application methods" at bounding box center [114, 86] width 84 height 19
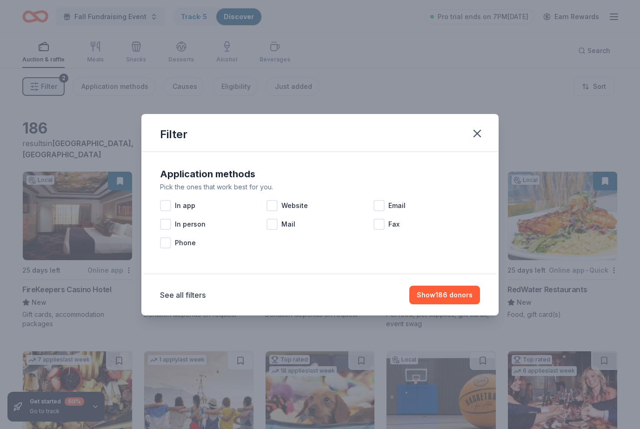
click at [481, 131] on icon "button" at bounding box center [477, 133] width 13 height 13
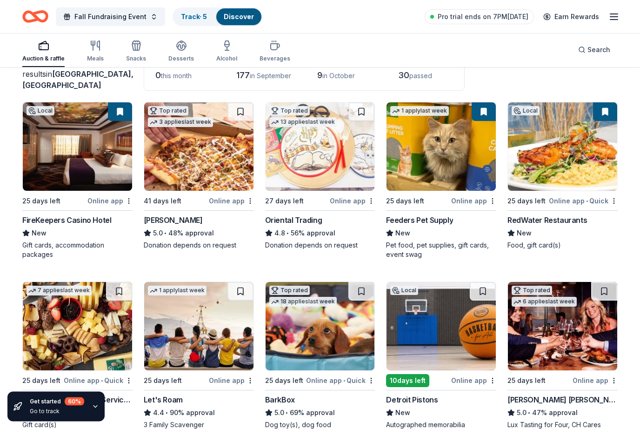
scroll to position [70, 0]
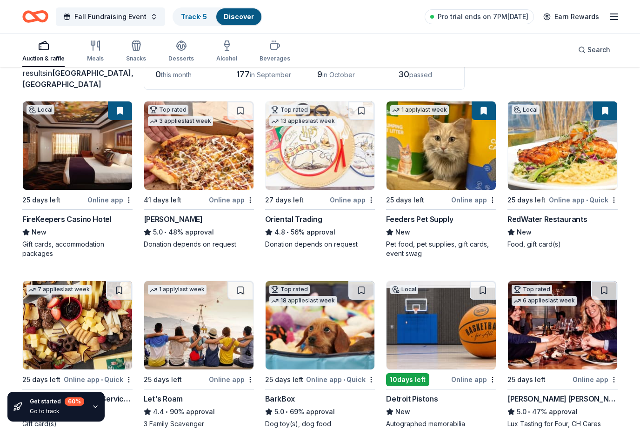
click at [51, 217] on div "FireKeepers Casino Hotel" at bounding box center [66, 219] width 89 height 11
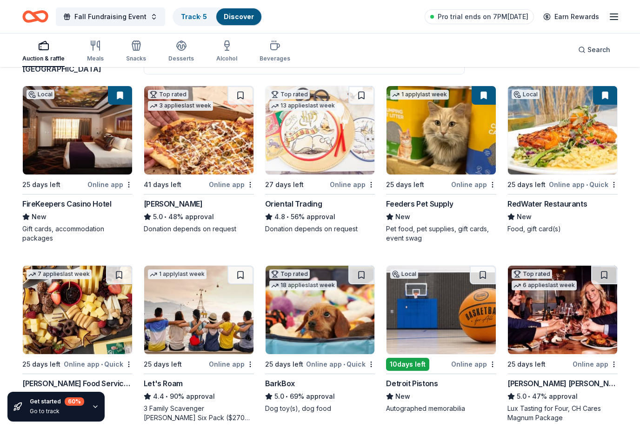
click at [184, 138] on img at bounding box center [198, 130] width 109 height 88
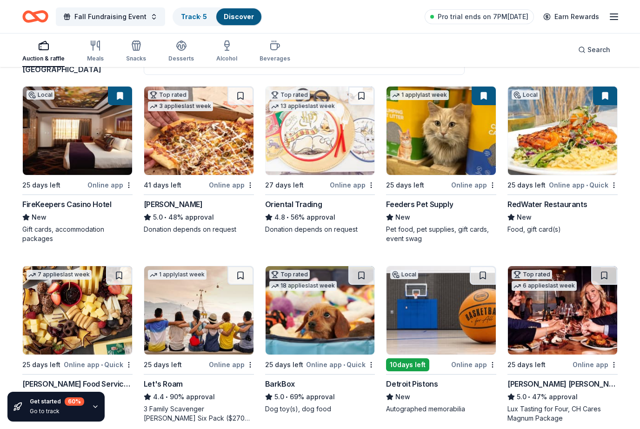
click at [453, 159] on img at bounding box center [441, 131] width 109 height 88
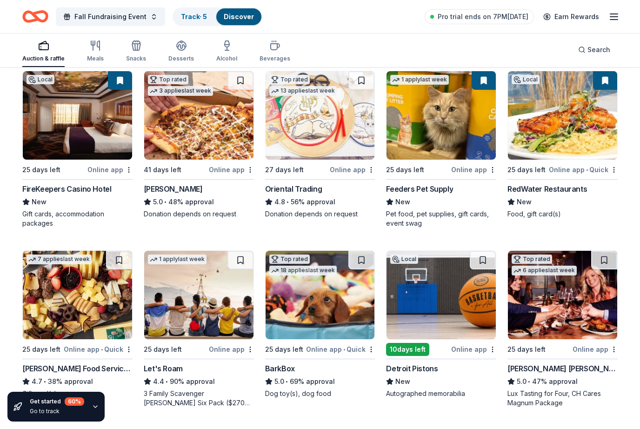
click at [571, 135] on img at bounding box center [562, 115] width 109 height 88
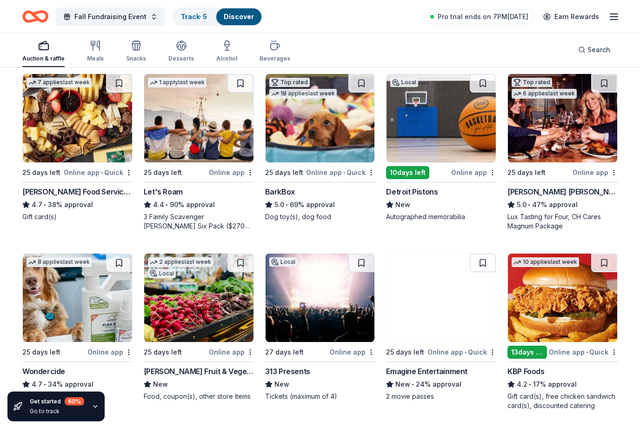
scroll to position [277, 0]
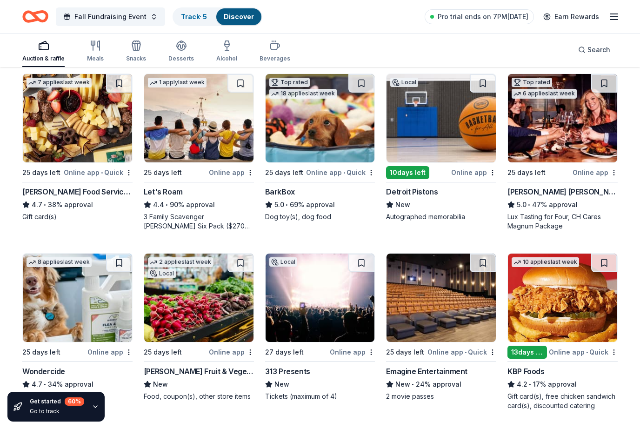
click at [81, 143] on img at bounding box center [77, 118] width 109 height 88
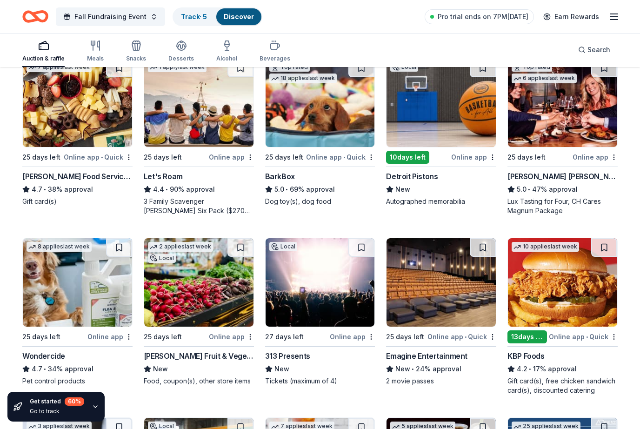
click at [217, 146] on img at bounding box center [198, 103] width 109 height 88
click at [570, 172] on div "Cooper's Hawk Winery and Restaurants" at bounding box center [563, 176] width 110 height 11
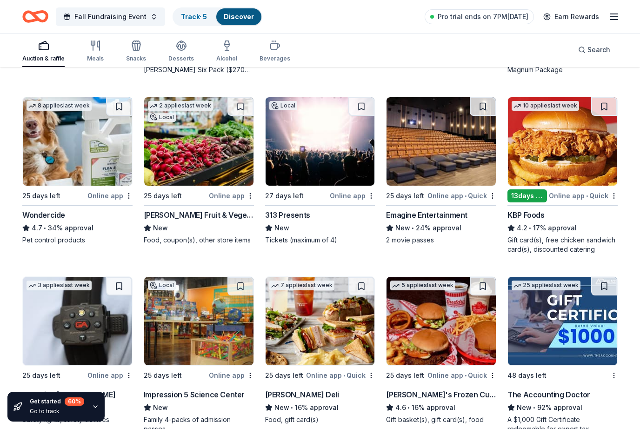
scroll to position [435, 0]
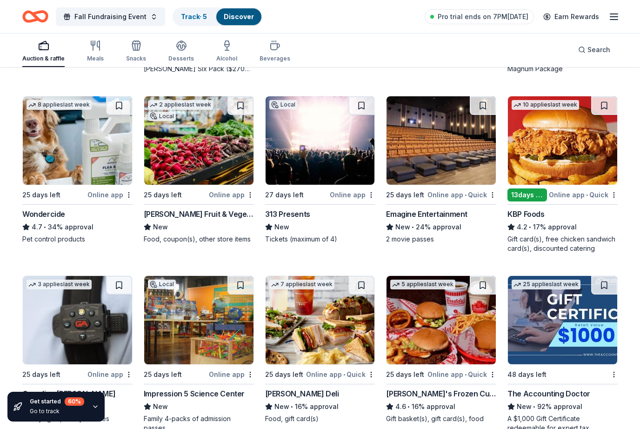
click at [119, 195] on div "Online app" at bounding box center [109, 195] width 45 height 12
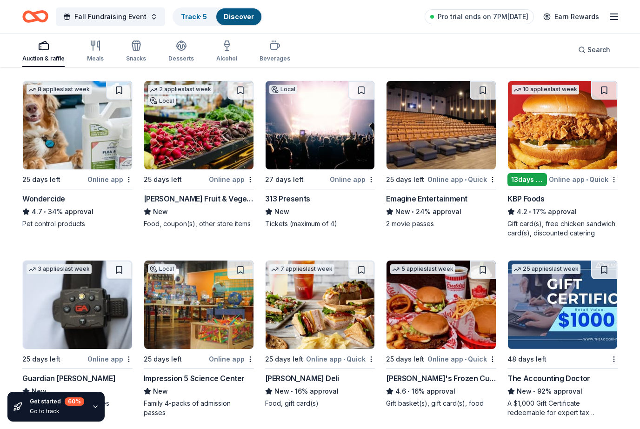
click at [196, 157] on img at bounding box center [198, 125] width 109 height 88
click at [297, 168] on img at bounding box center [320, 125] width 109 height 88
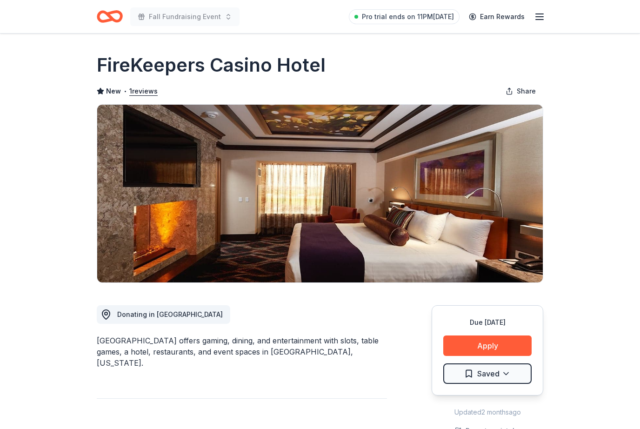
click at [467, 340] on button "Apply" at bounding box center [488, 346] width 88 height 20
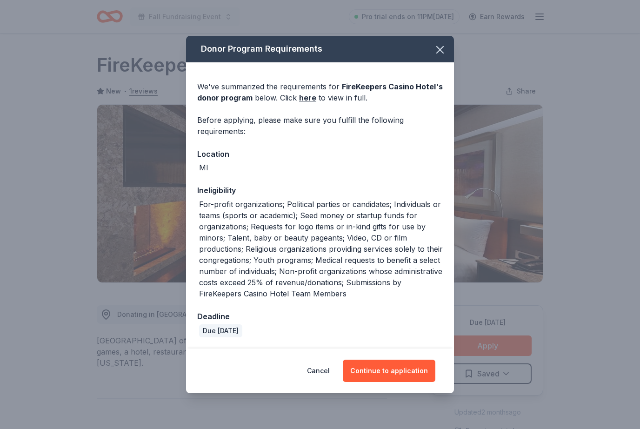
click at [366, 381] on button "Continue to application" at bounding box center [389, 371] width 93 height 22
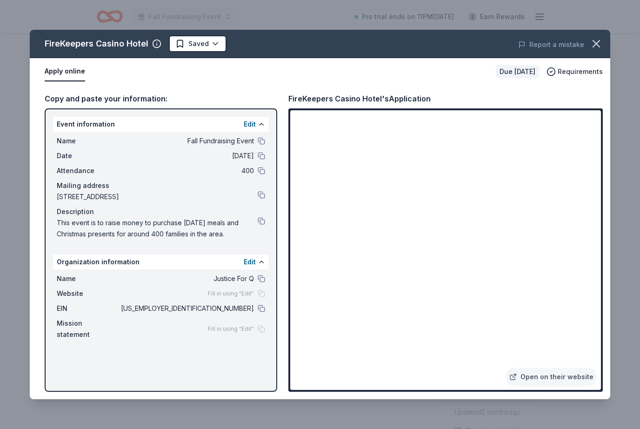
click at [596, 37] on icon "button" at bounding box center [596, 43] width 13 height 13
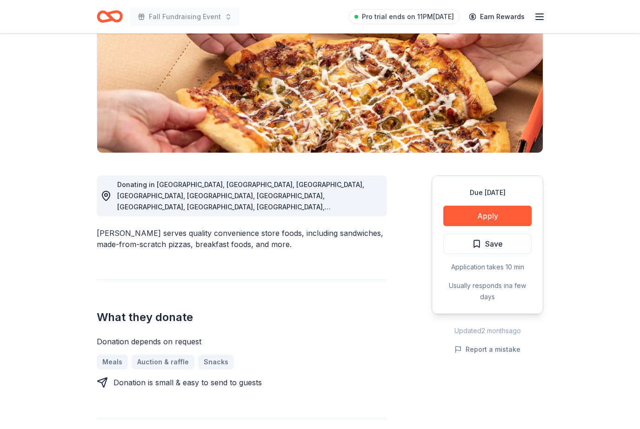
scroll to position [132, 0]
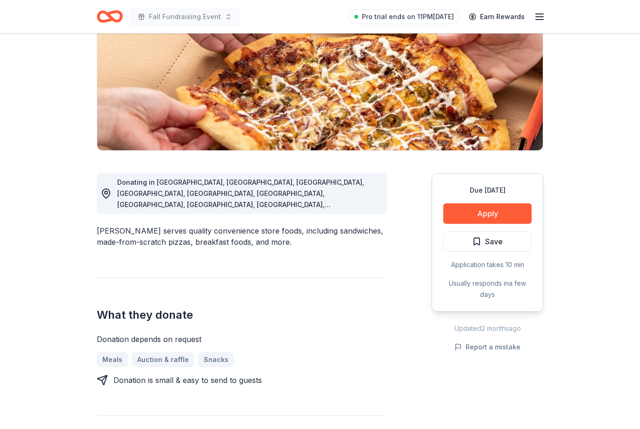
click at [467, 211] on button "Apply" at bounding box center [488, 213] width 88 height 20
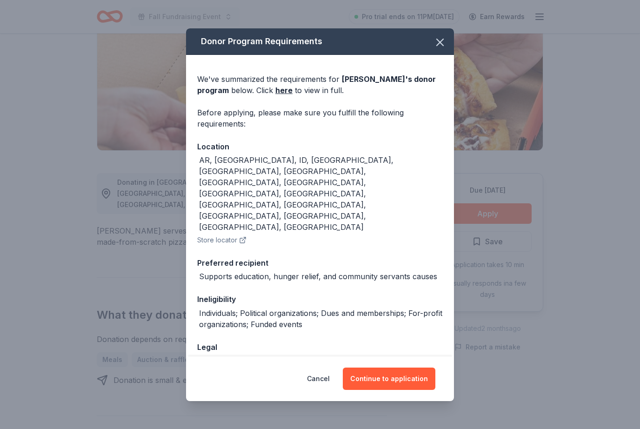
click at [372, 390] on button "Continue to application" at bounding box center [389, 379] width 93 height 22
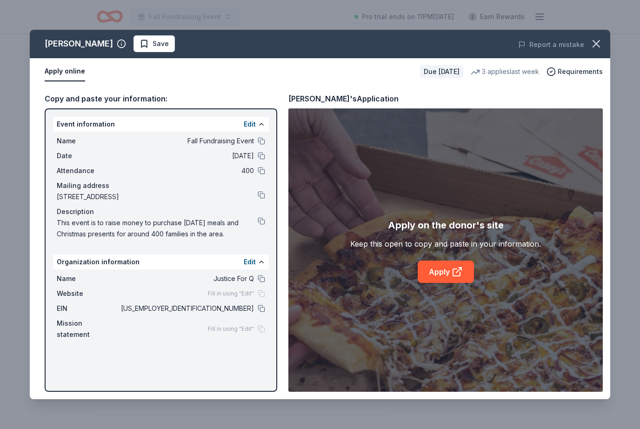
click at [429, 283] on link "Apply" at bounding box center [446, 272] width 56 height 22
click at [601, 46] on icon "button" at bounding box center [596, 43] width 13 height 13
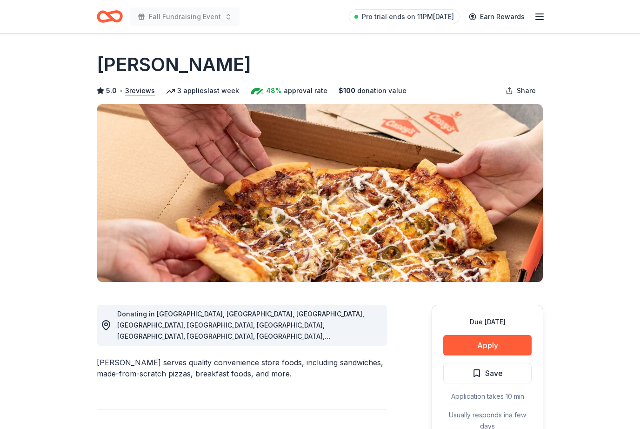
scroll to position [0, 0]
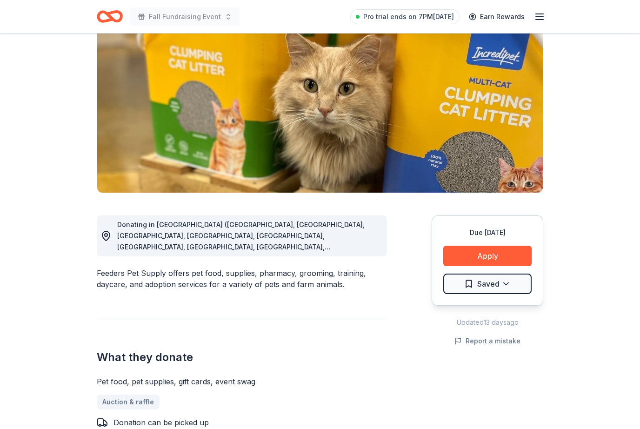
scroll to position [71, 0]
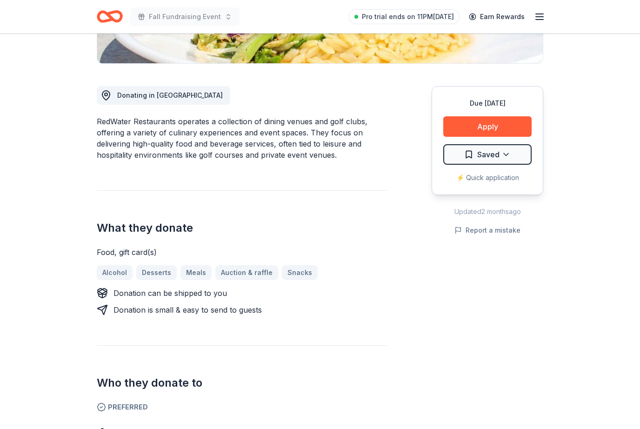
scroll to position [219, 0]
click at [504, 124] on button "Apply" at bounding box center [488, 126] width 88 height 20
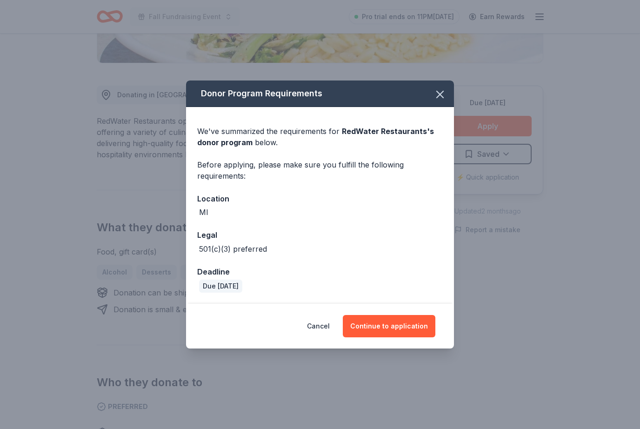
click at [413, 337] on button "Continue to application" at bounding box center [389, 326] width 93 height 22
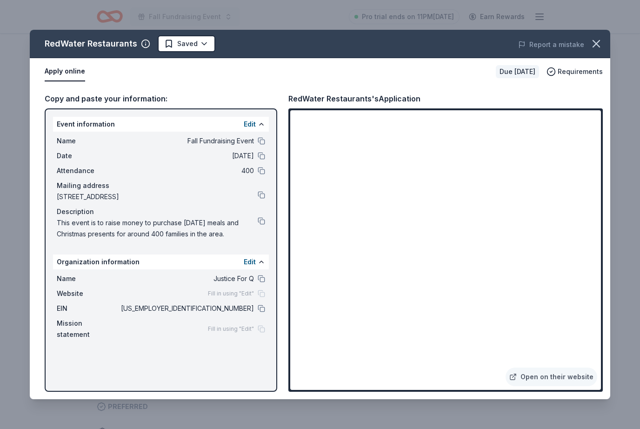
scroll to position [219, 0]
click at [601, 41] on icon "button" at bounding box center [596, 43] width 13 height 13
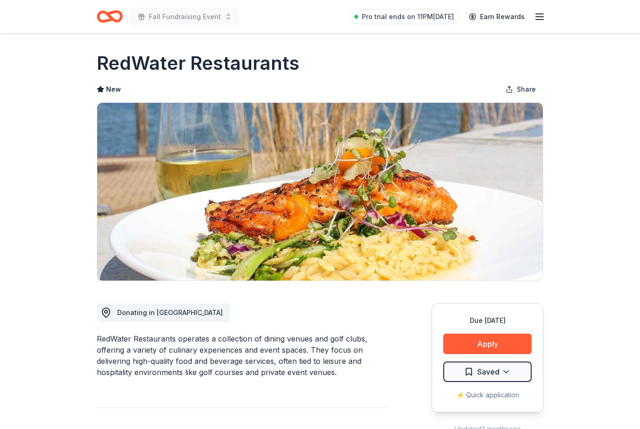
scroll to position [0, 0]
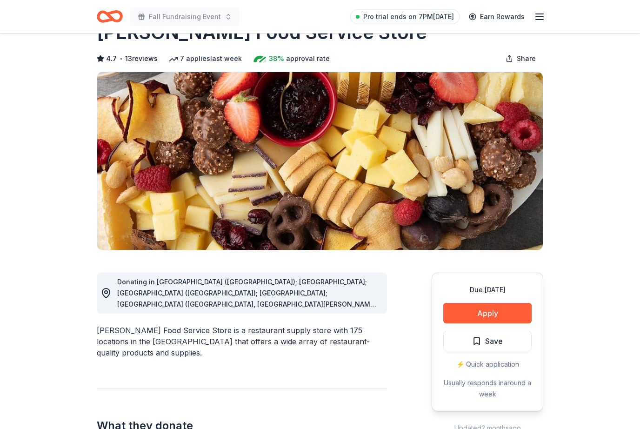
scroll to position [34, 0]
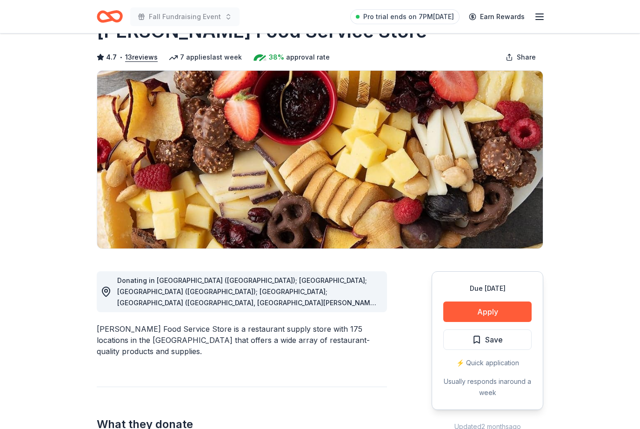
click at [515, 310] on button "Apply" at bounding box center [488, 312] width 88 height 20
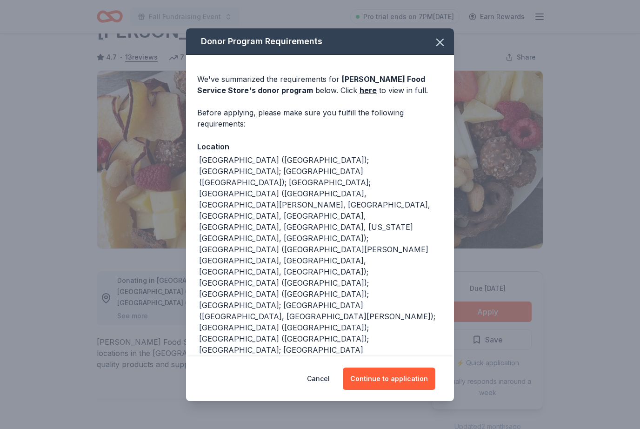
scroll to position [0, 0]
click at [444, 40] on icon "button" at bounding box center [440, 42] width 13 height 13
